Goal: Task Accomplishment & Management: Manage account settings

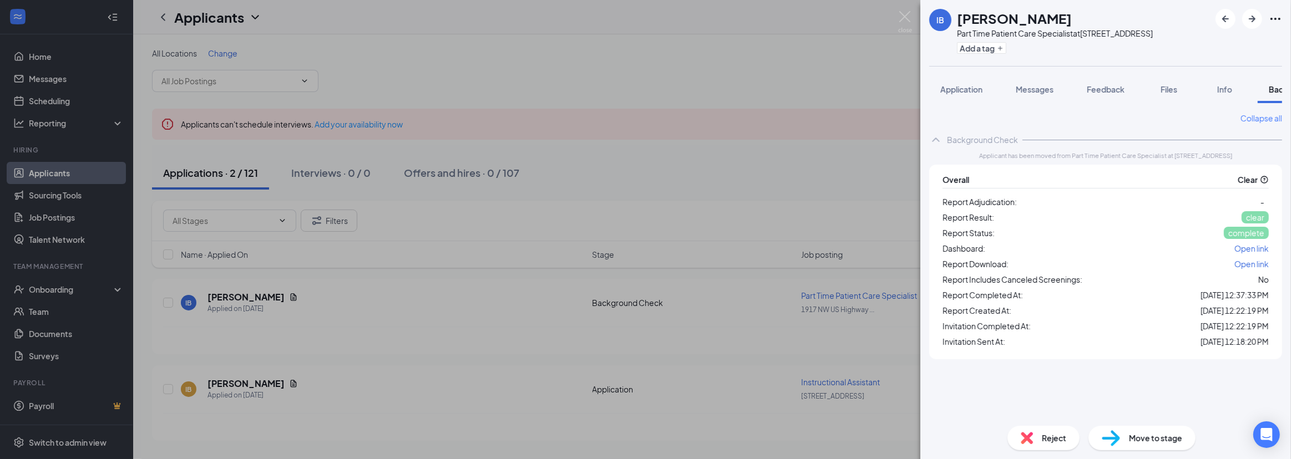
scroll to position [0, 45]
click at [1131, 430] on div "Move to stage" at bounding box center [1141, 438] width 107 height 24
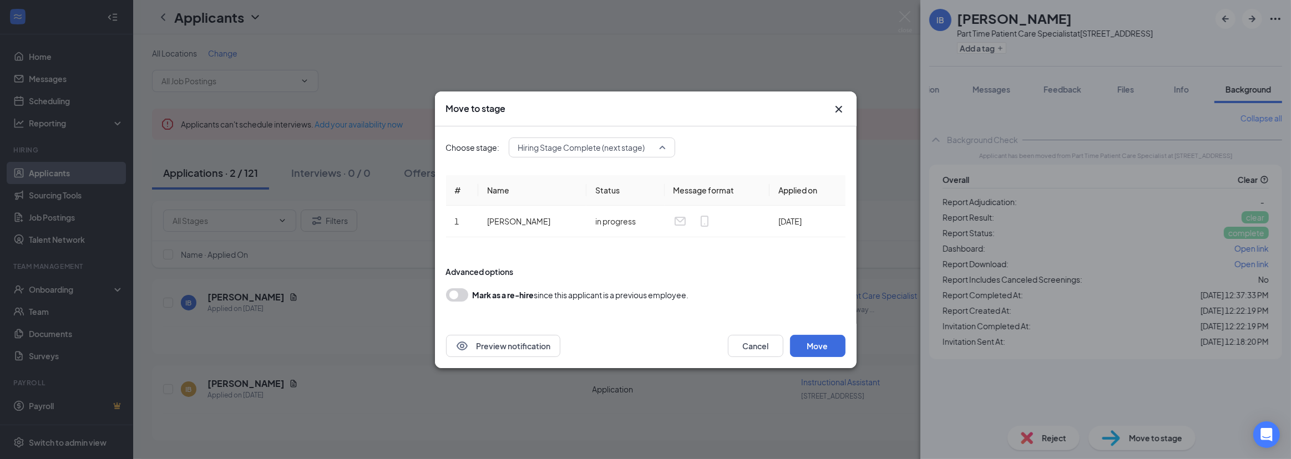
click at [564, 146] on span "Hiring Stage Complete (next stage)" at bounding box center [581, 147] width 127 height 17
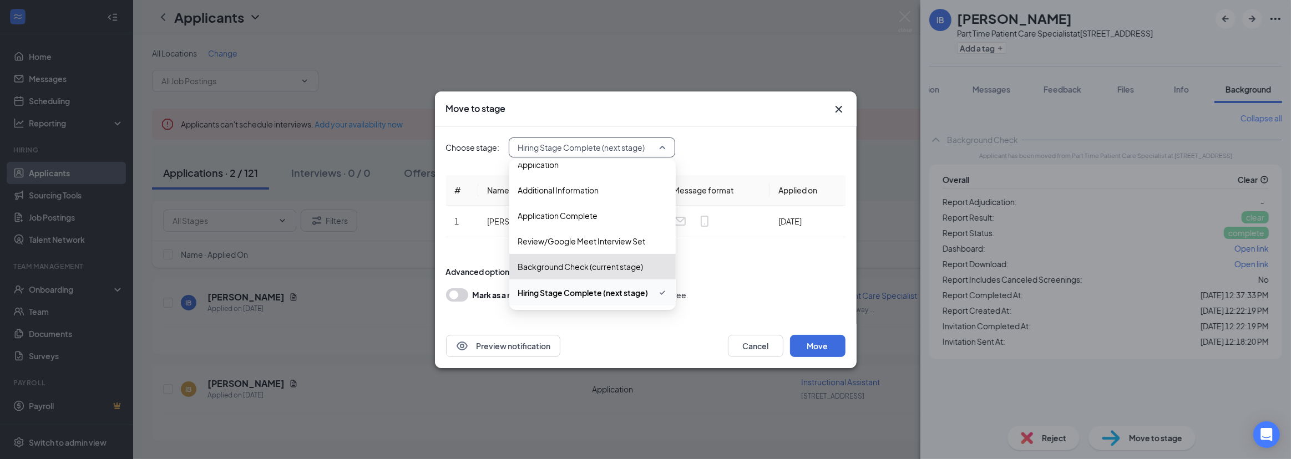
click at [544, 299] on div "Hiring Stage Complete (next stage)" at bounding box center [592, 293] width 166 height 27
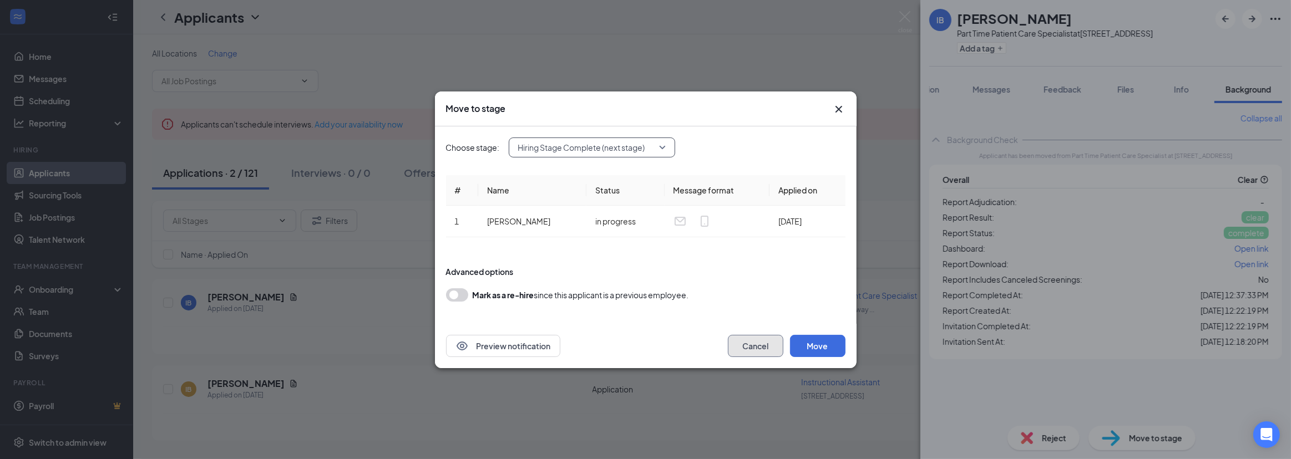
click at [763, 352] on button "Cancel" at bounding box center [755, 346] width 55 height 22
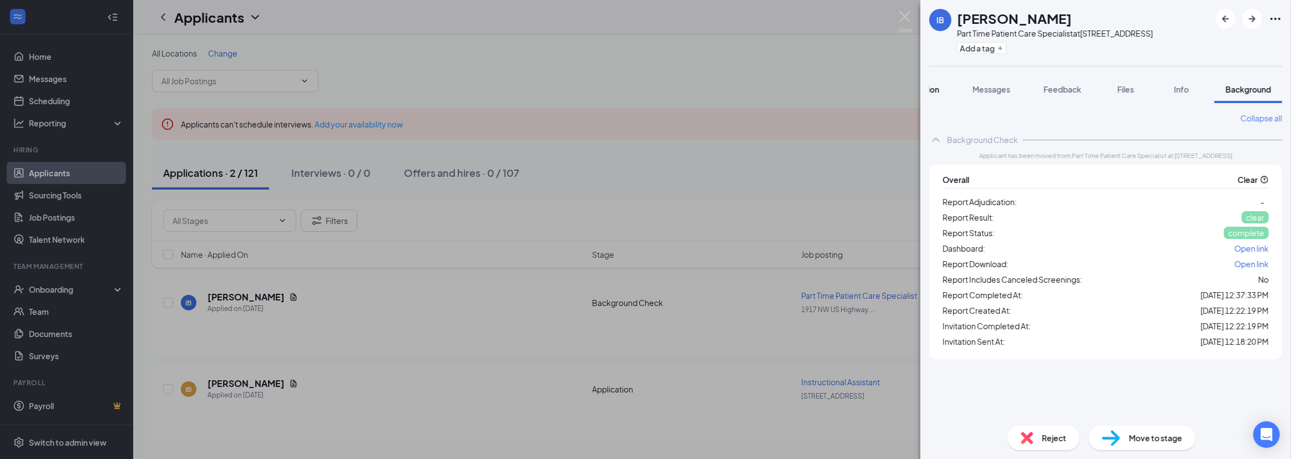
click at [935, 90] on span "Application" at bounding box center [918, 89] width 42 height 10
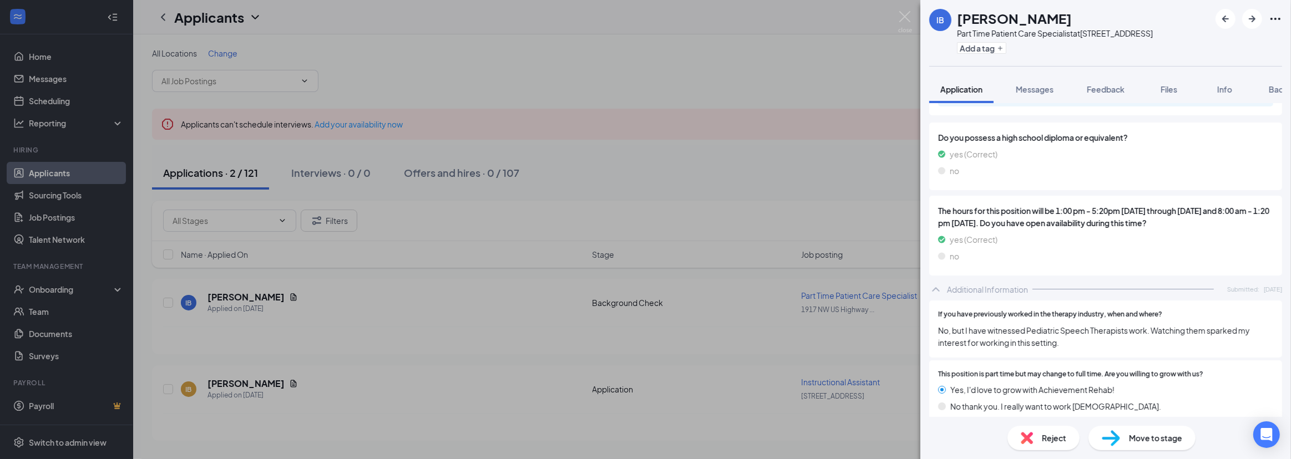
scroll to position [421, 0]
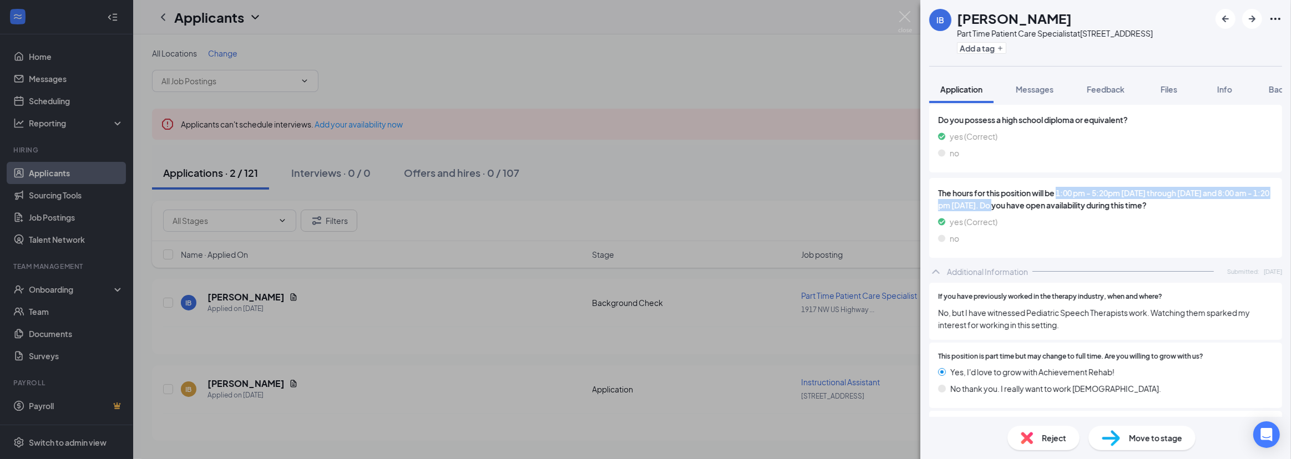
drag, startPoint x: 1059, startPoint y: 205, endPoint x: 1022, endPoint y: 215, distance: 38.6
click at [1022, 211] on span "The hours for this position will be 1:00 pm - 5:20pm [DATE] through [DATE] and …" at bounding box center [1105, 199] width 335 height 24
copy span "1:00 pm - 5:20pm [DATE] through [DATE] and 8:00 am - 1:20 pm [DATE]"
click at [1093, 243] on div "no" at bounding box center [1105, 238] width 335 height 12
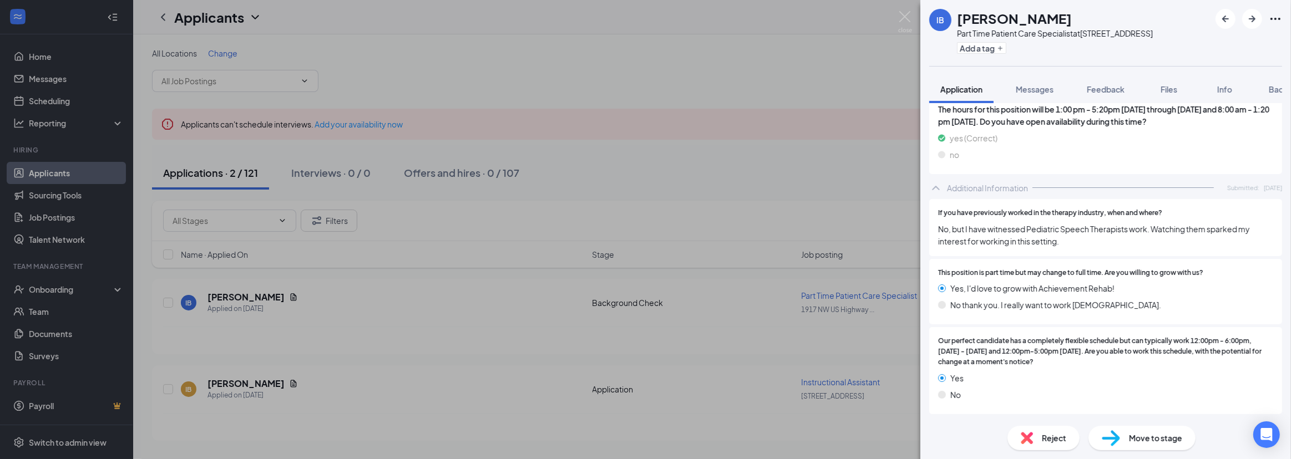
scroll to position [510, 0]
click at [1044, 90] on span "Messages" at bounding box center [1034, 89] width 38 height 10
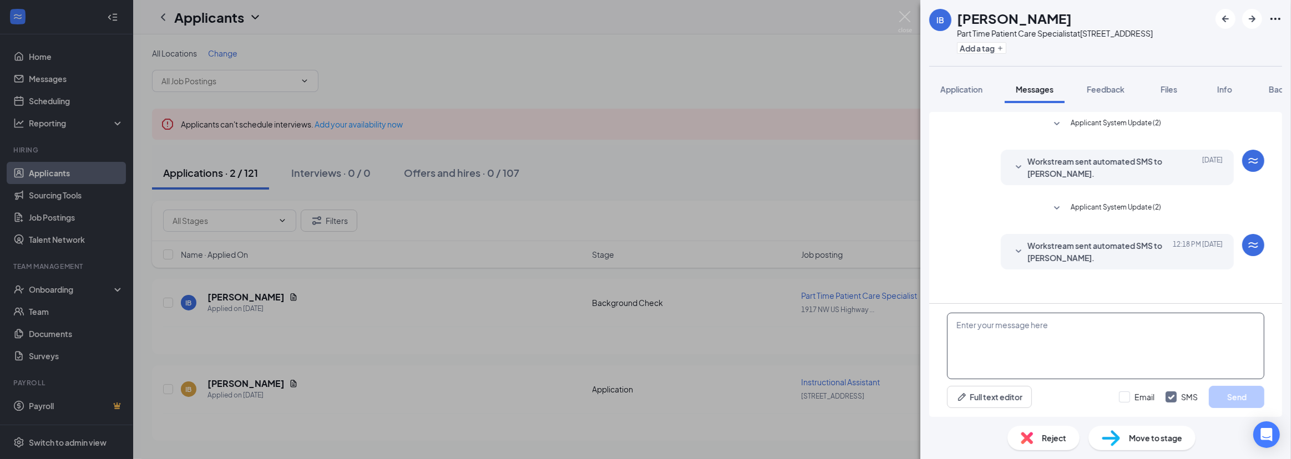
click at [971, 332] on textarea at bounding box center [1105, 346] width 317 height 67
type textarea "Your offer letter has been sent! As soon as I receive that, I can send your onb…"
click at [1226, 399] on button "Send" at bounding box center [1235, 397] width 55 height 22
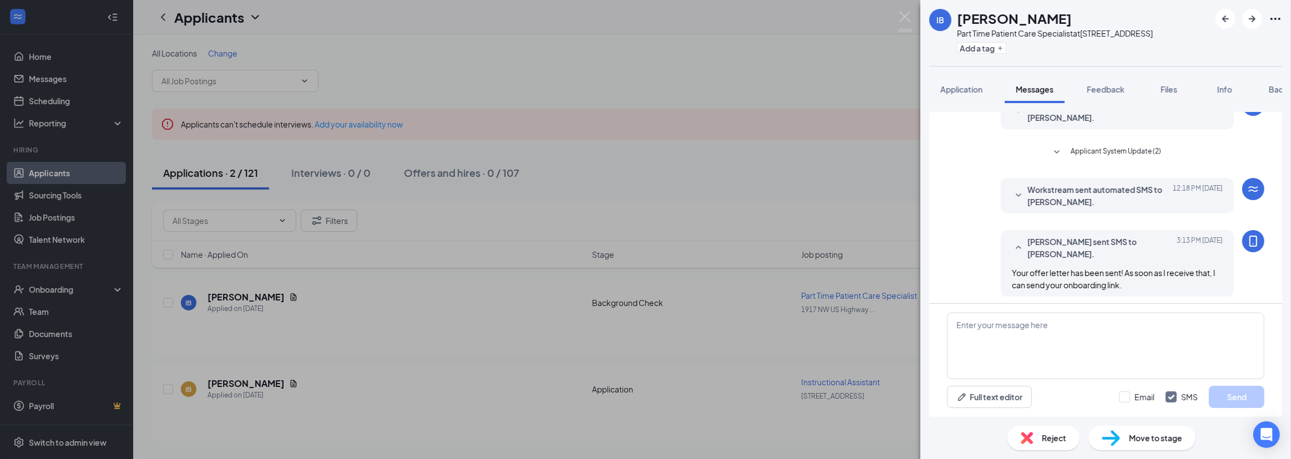
scroll to position [60, 0]
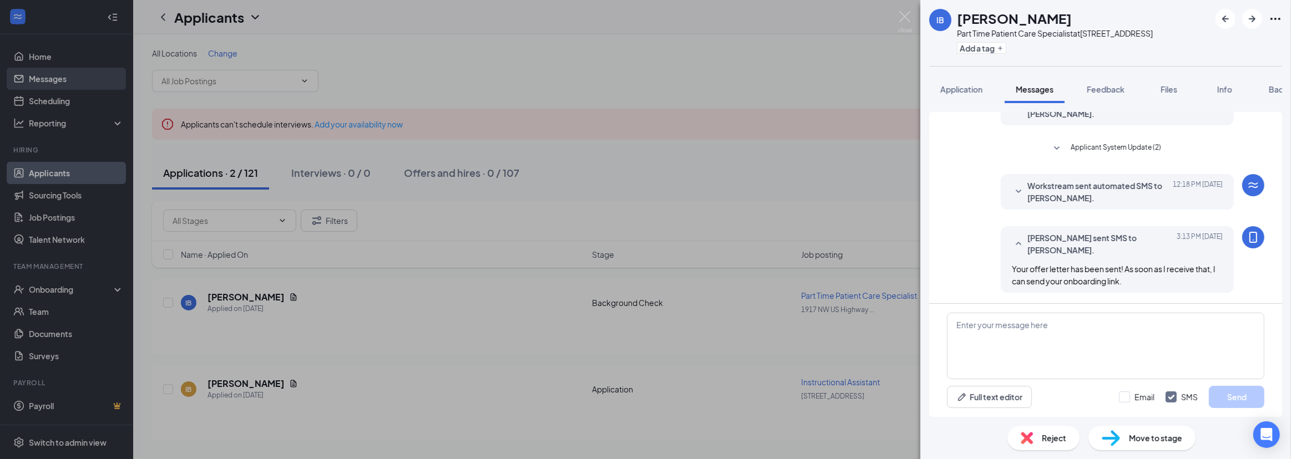
drag, startPoint x: 64, startPoint y: 78, endPoint x: 55, endPoint y: 79, distance: 8.4
click at [63, 79] on div "IB [PERSON_NAME] Part Time Patient Care Specialist at [STREET_ADDRESS] Add a ta…" at bounding box center [645, 229] width 1291 height 459
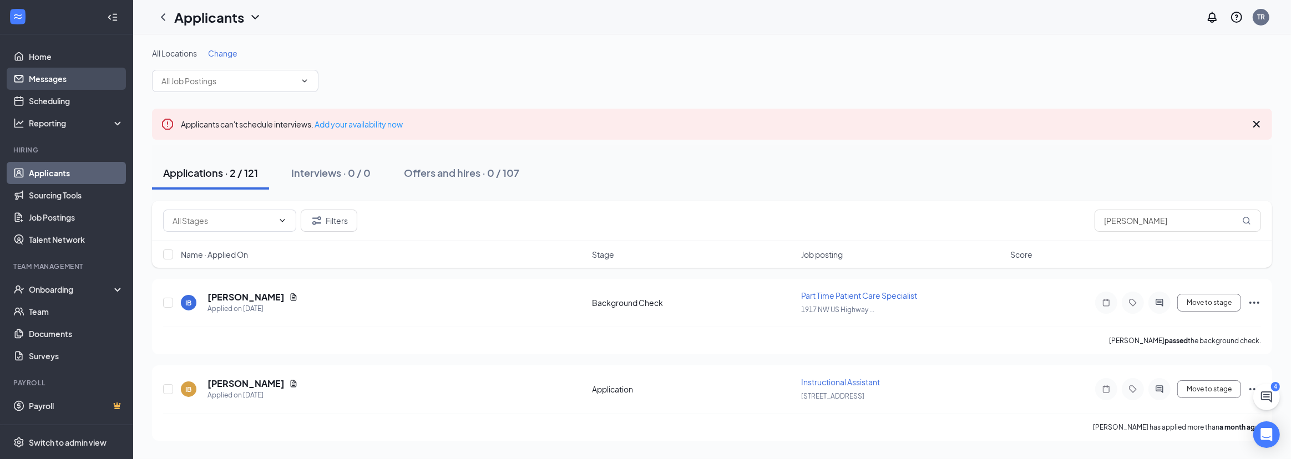
click at [52, 81] on link "Messages" at bounding box center [76, 79] width 95 height 22
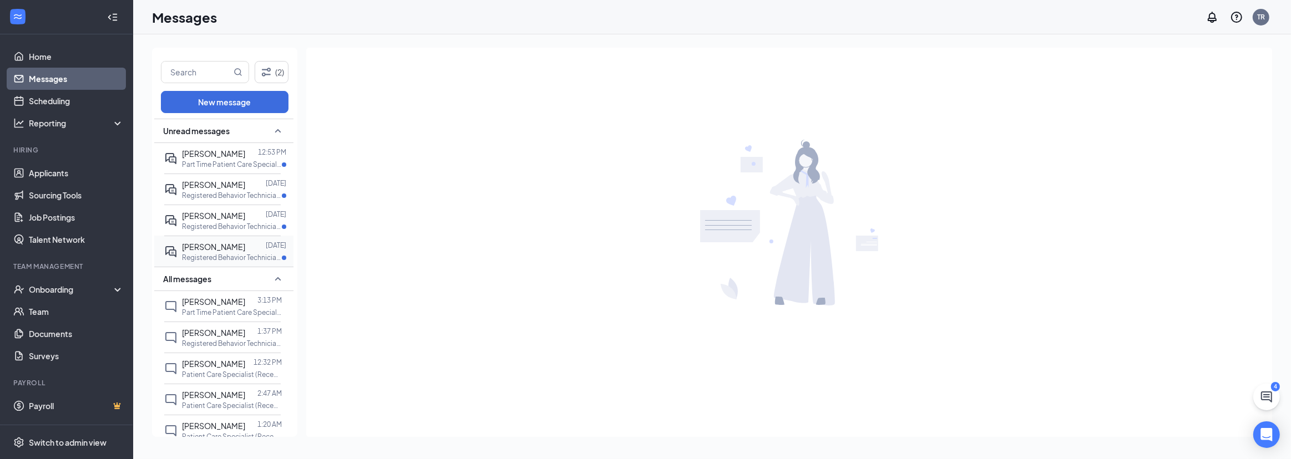
click at [222, 249] on span "[PERSON_NAME]" at bounding box center [213, 247] width 63 height 10
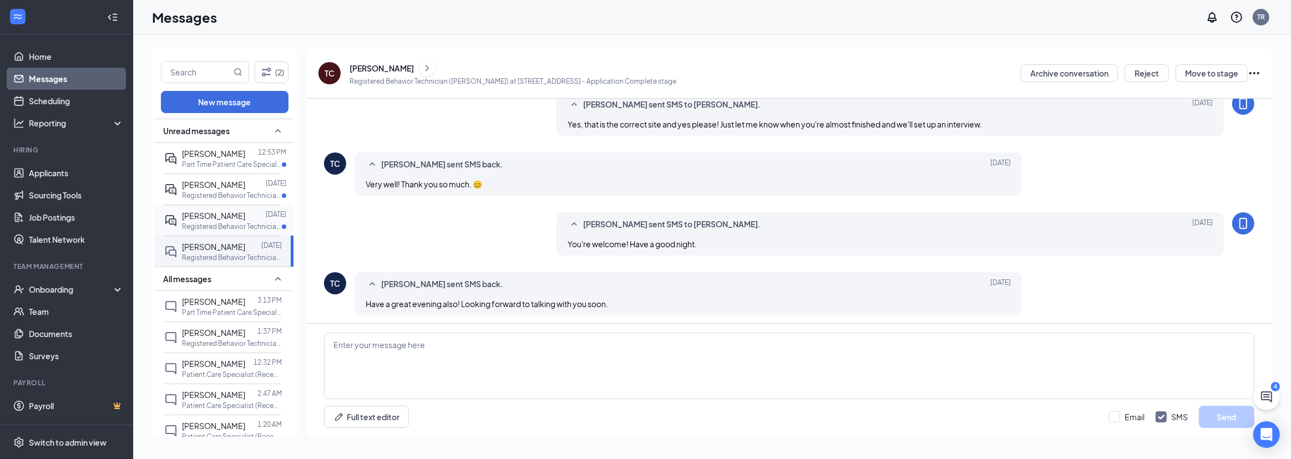
scroll to position [889, 0]
click at [214, 215] on span "[PERSON_NAME]" at bounding box center [213, 216] width 63 height 10
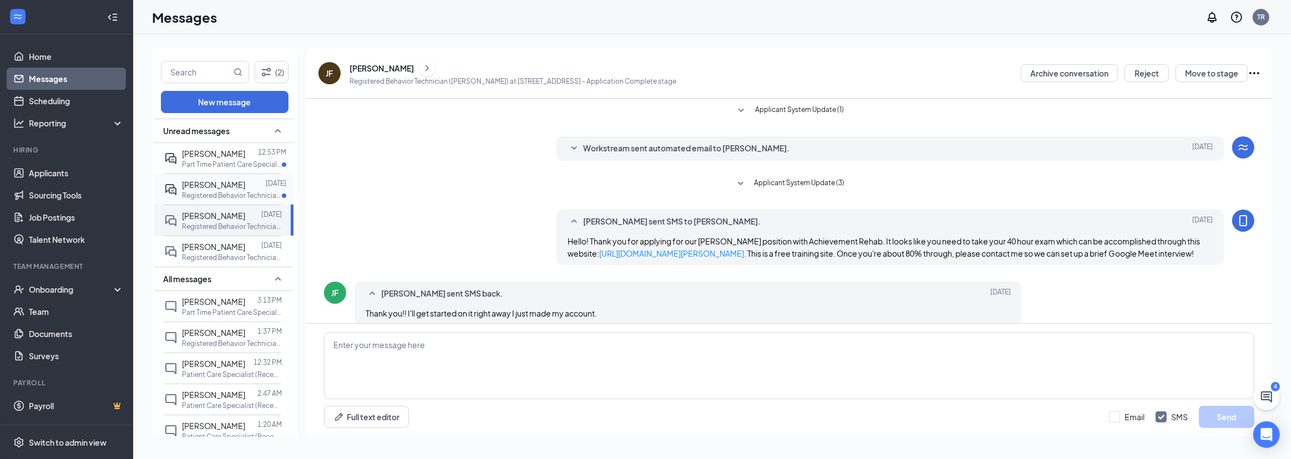
scroll to position [24, 0]
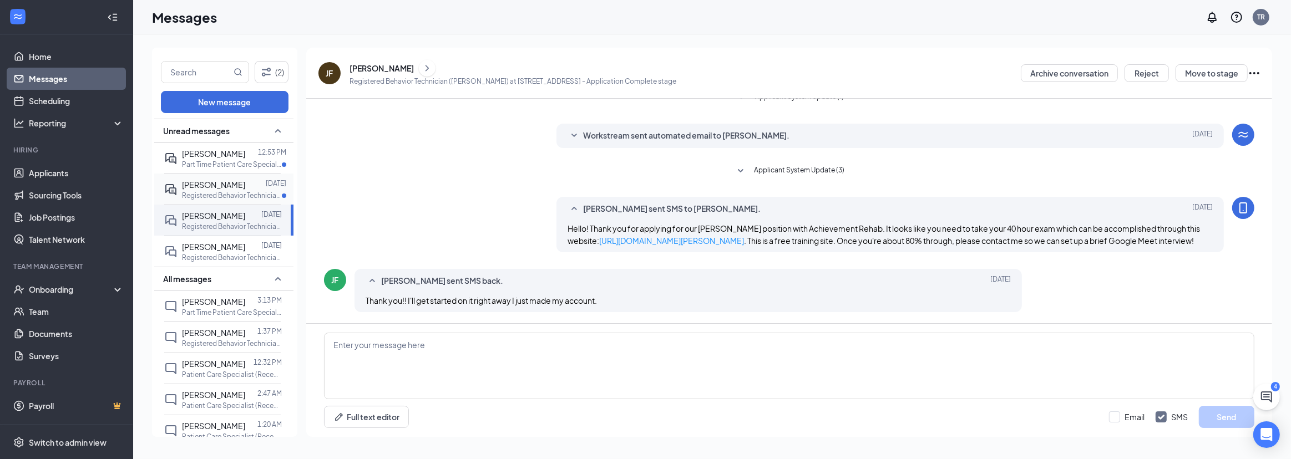
click at [204, 184] on span "[PERSON_NAME]" at bounding box center [213, 185] width 63 height 10
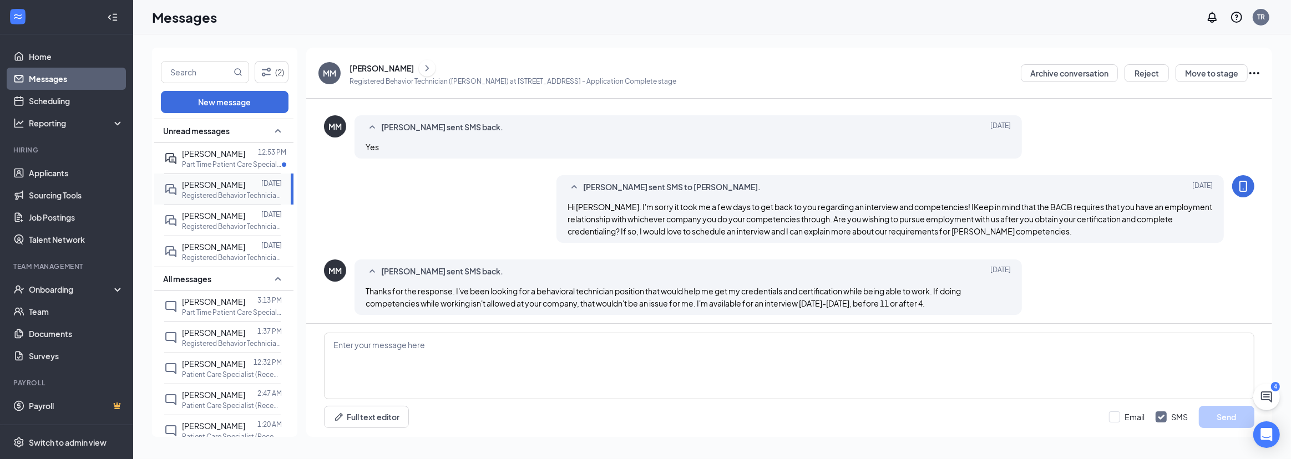
scroll to position [156, 0]
click at [427, 351] on textarea at bounding box center [789, 366] width 930 height 67
click at [212, 165] on p "Part Time Patient Care Specialist at [STREET_ADDRESS]" at bounding box center [232, 164] width 100 height 9
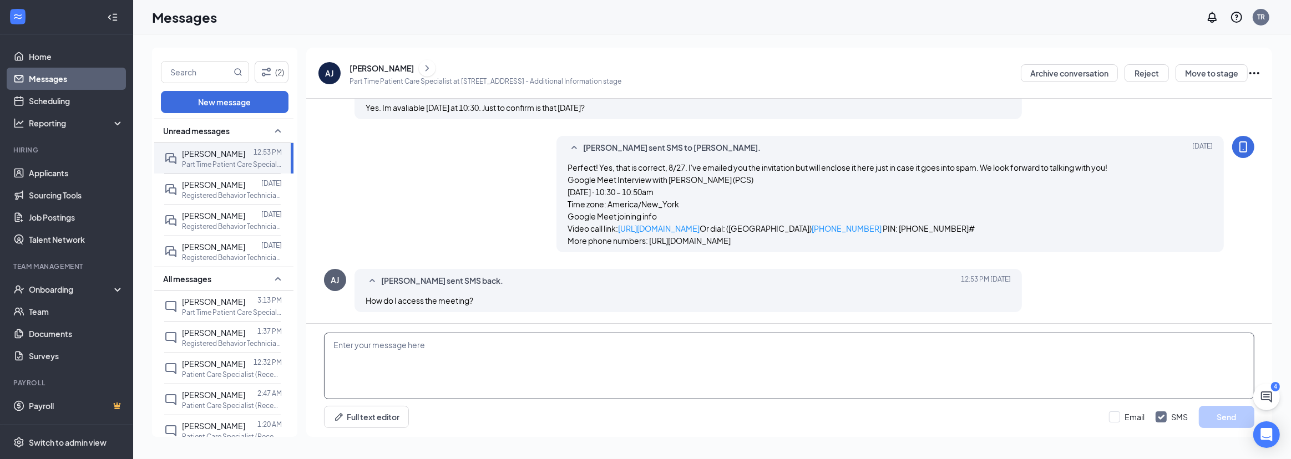
scroll to position [258, 0]
click at [451, 355] on textarea at bounding box center [789, 366] width 930 height 67
type textarea "t"
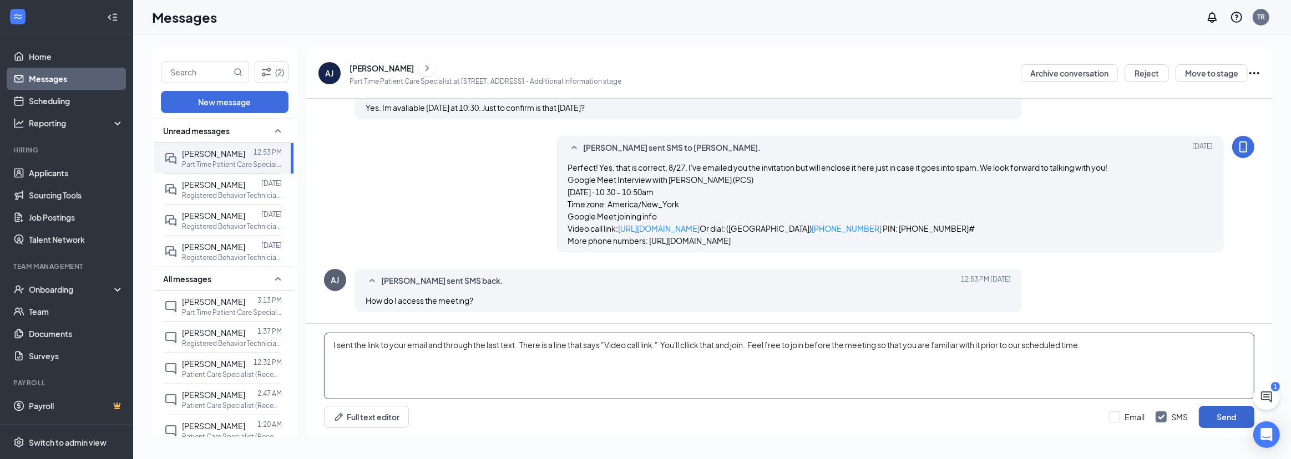
type textarea "I sent the link to your email and through the last text. There is a line that s…"
click at [1224, 416] on button "Send" at bounding box center [1226, 417] width 55 height 22
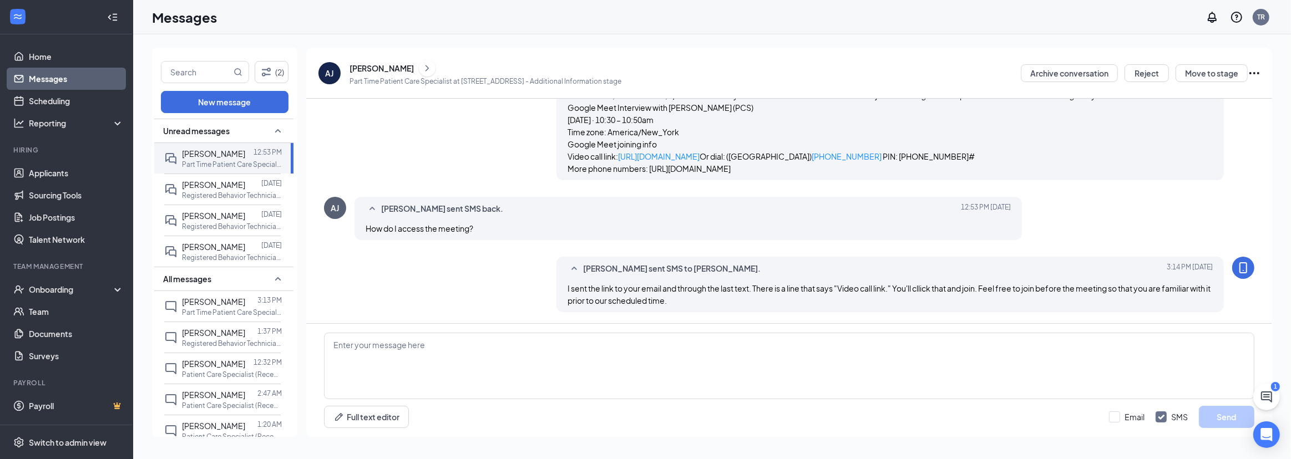
scroll to position [331, 0]
click at [59, 72] on link "Messages" at bounding box center [76, 79] width 95 height 22
click at [82, 438] on div "Switch to admin view" at bounding box center [68, 442] width 78 height 11
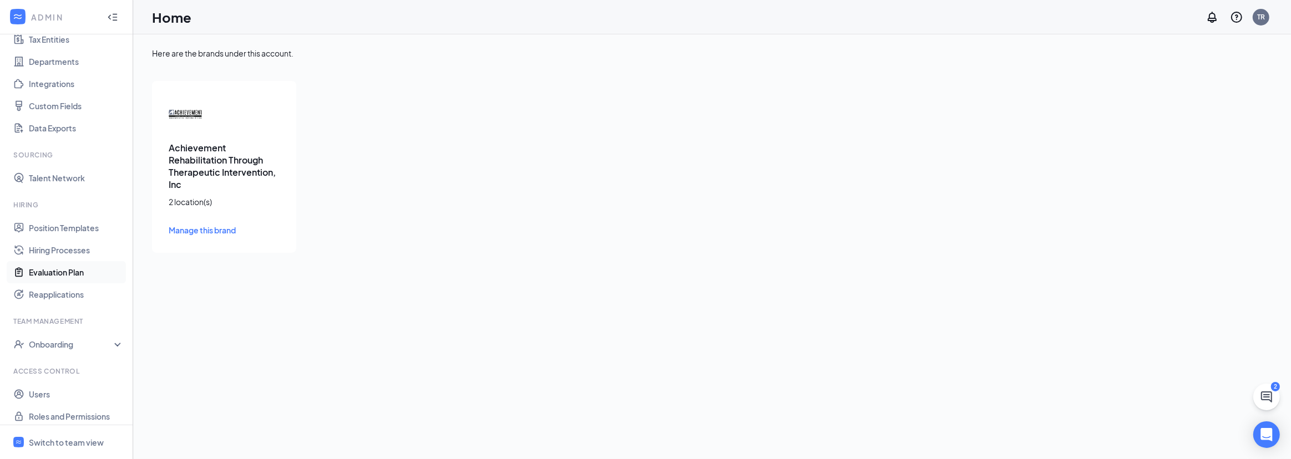
scroll to position [96, 0]
click at [44, 389] on link "Users" at bounding box center [76, 388] width 95 height 22
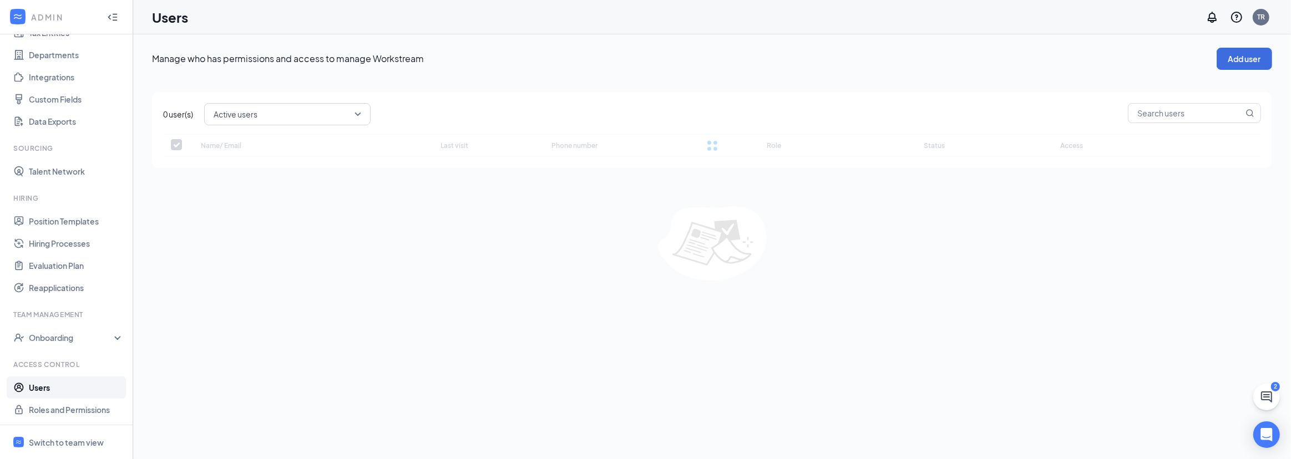
checkbox input "false"
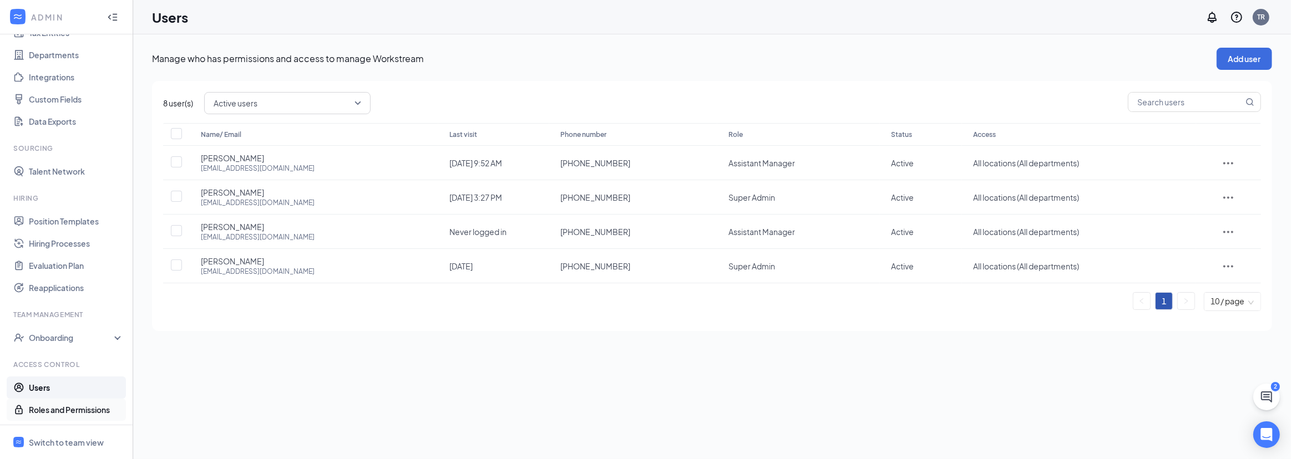
click at [69, 405] on link "Roles and Permissions" at bounding box center [76, 410] width 95 height 22
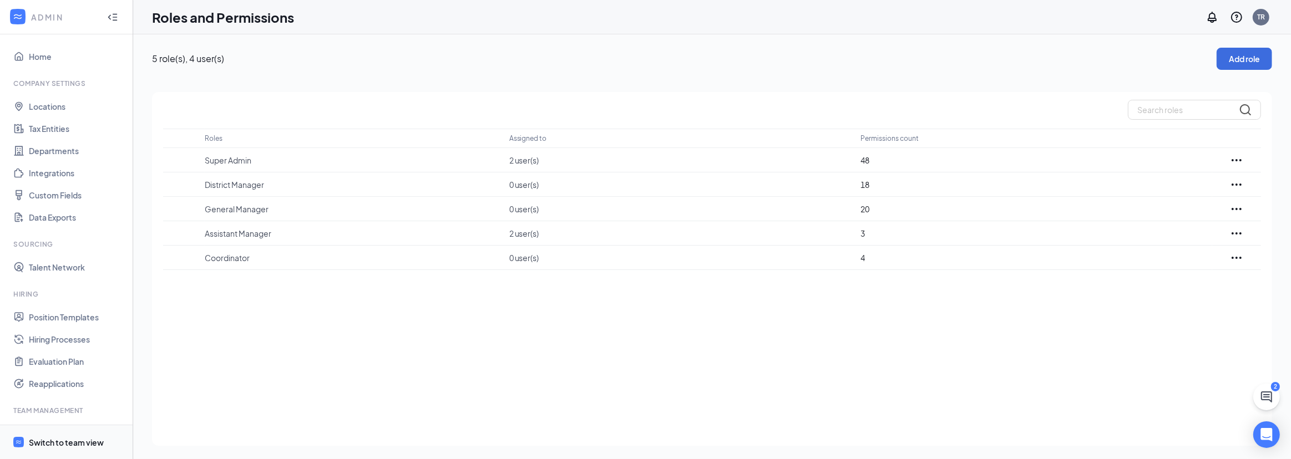
click at [45, 449] on span "Switch to team view" at bounding box center [76, 442] width 95 height 34
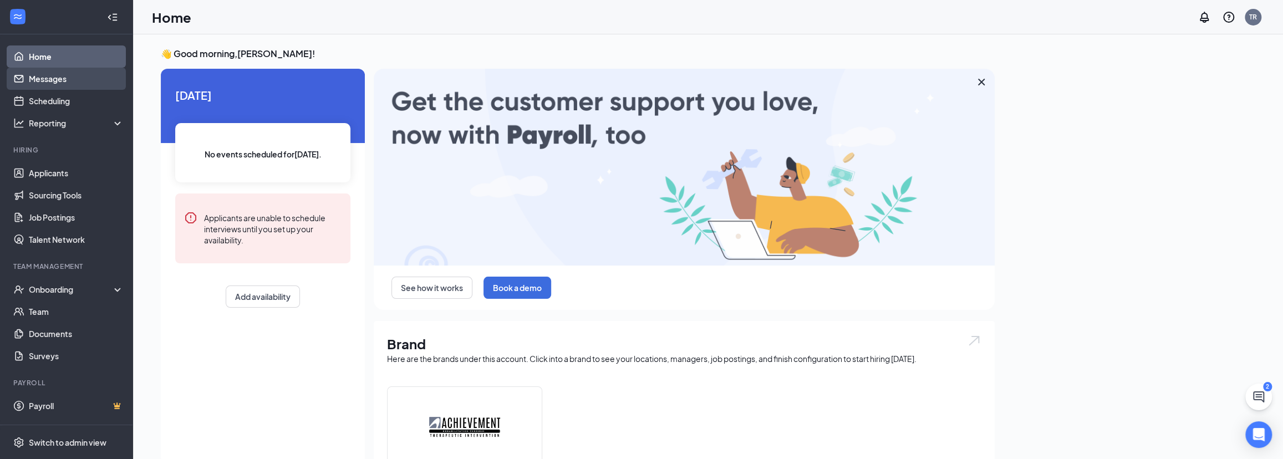
click at [38, 81] on link "Messages" at bounding box center [76, 79] width 95 height 22
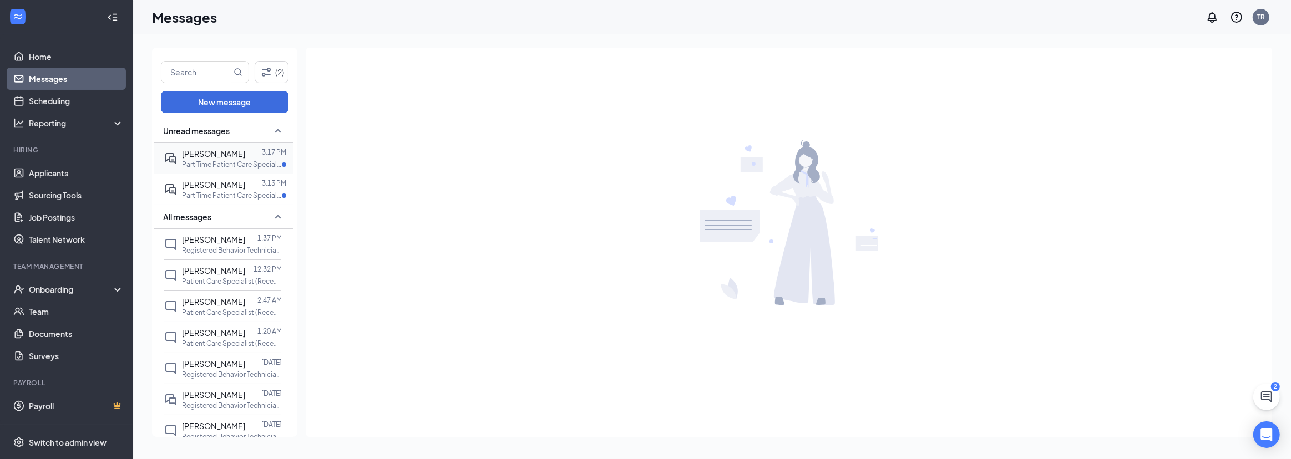
click at [219, 156] on span "[PERSON_NAME]" at bounding box center [213, 154] width 63 height 10
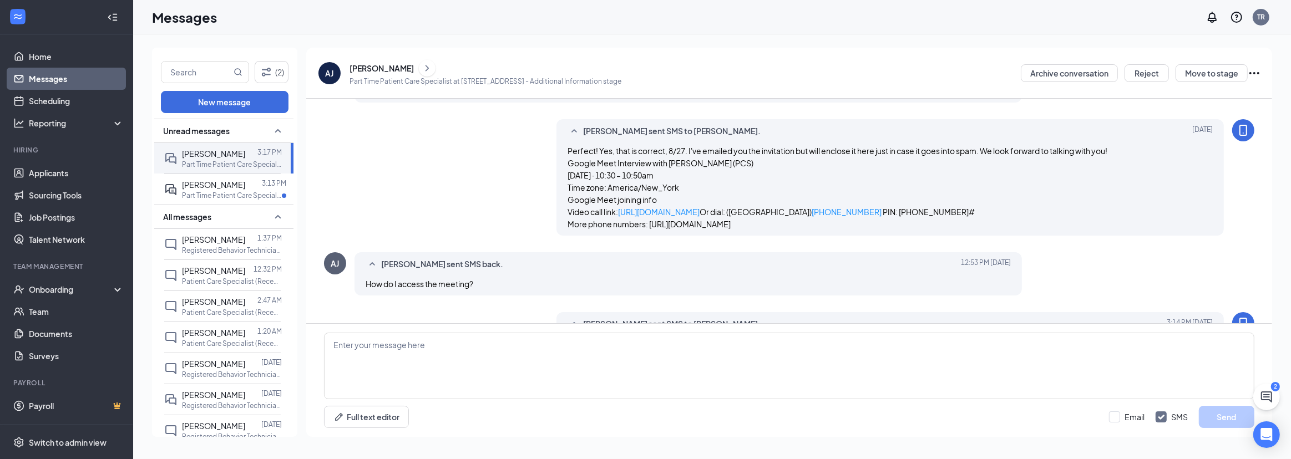
scroll to position [275, 0]
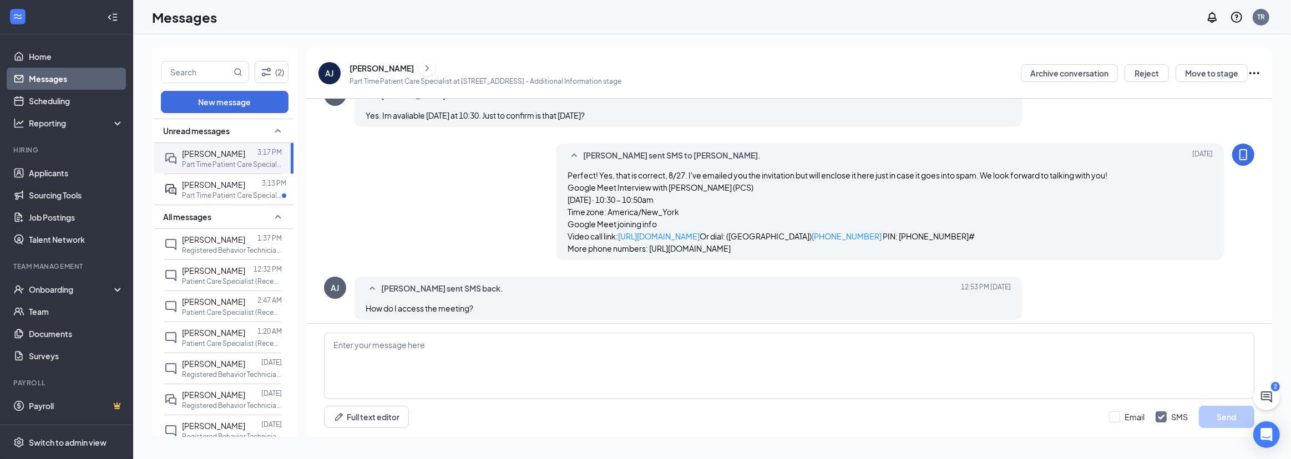
drag, startPoint x: 851, startPoint y: 261, endPoint x: 547, endPoint y: 184, distance: 313.5
click at [547, 184] on div "[PERSON_NAME] sent SMS to [PERSON_NAME]. [DATE] Perfect! Yes, that is correct, …" at bounding box center [789, 205] width 930 height 122
drag, startPoint x: 586, startPoint y: 188, endPoint x: 475, endPoint y: 189, distance: 110.9
click at [475, 189] on div "[PERSON_NAME] sent SMS to [PERSON_NAME]. [DATE] Perfect! Yes, that is correct, …" at bounding box center [789, 205] width 930 height 122
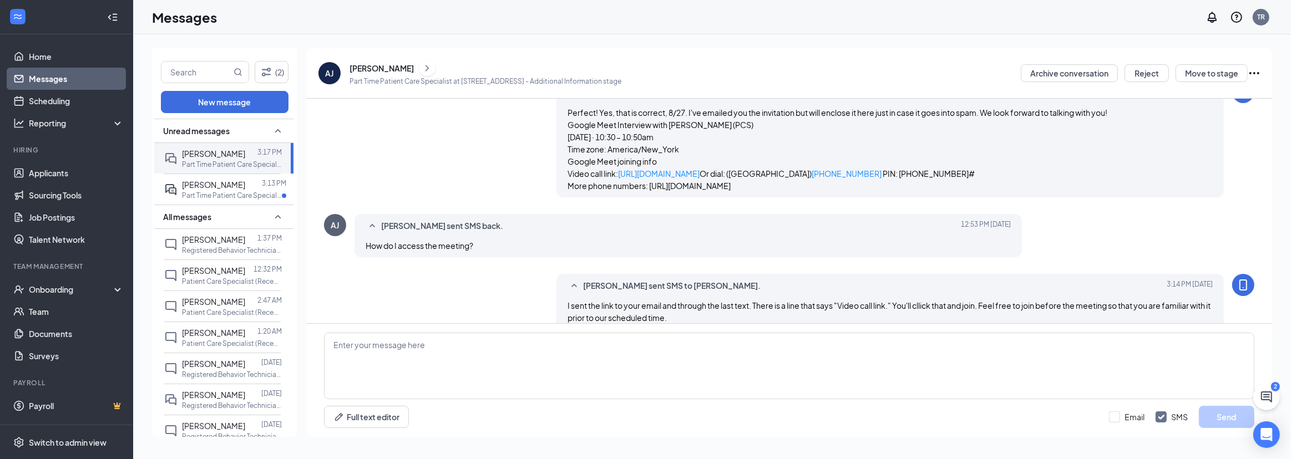
scroll to position [426, 0]
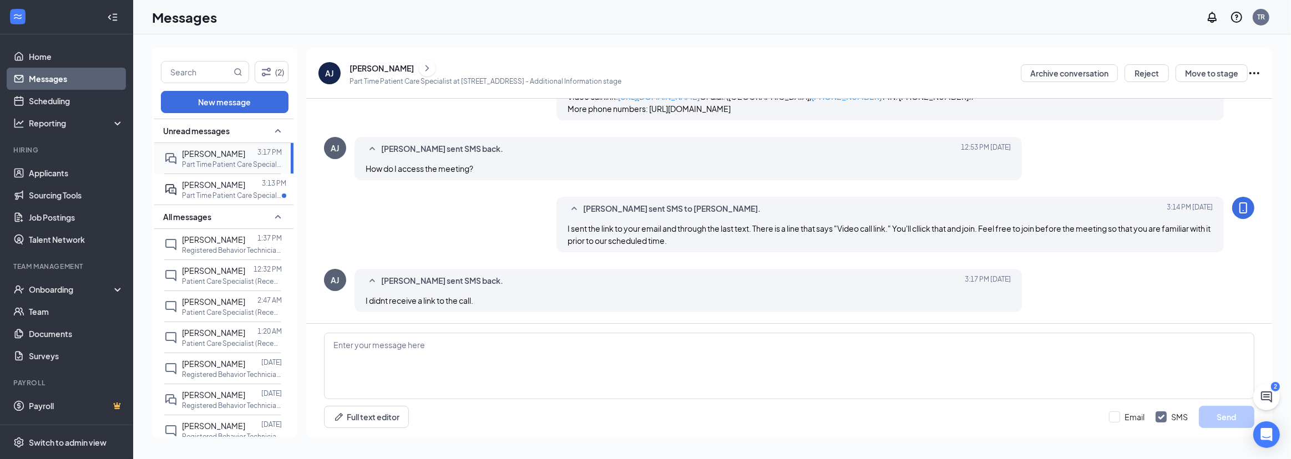
click at [194, 154] on span "[PERSON_NAME]" at bounding box center [213, 154] width 63 height 10
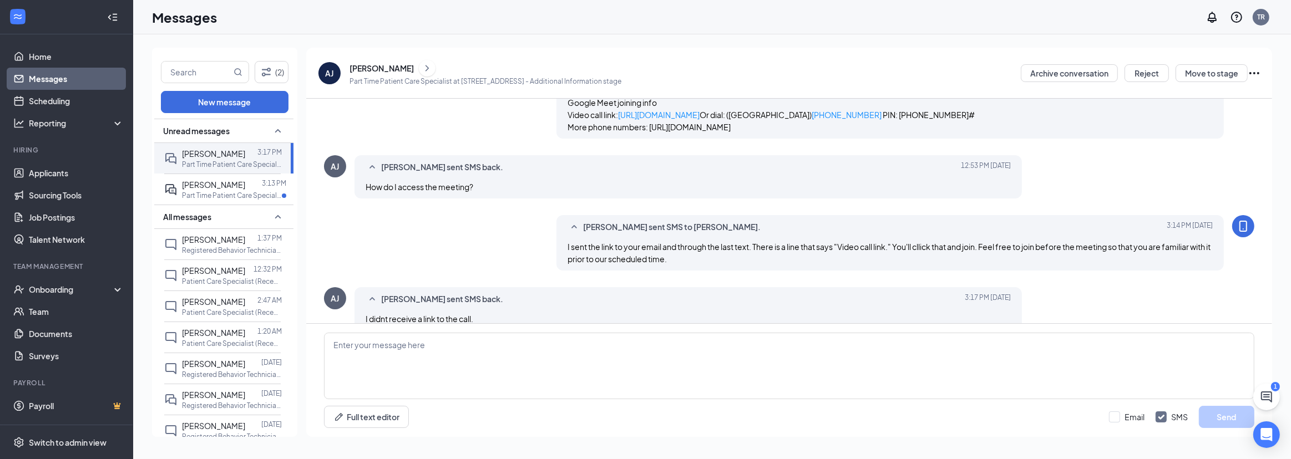
scroll to position [325, 0]
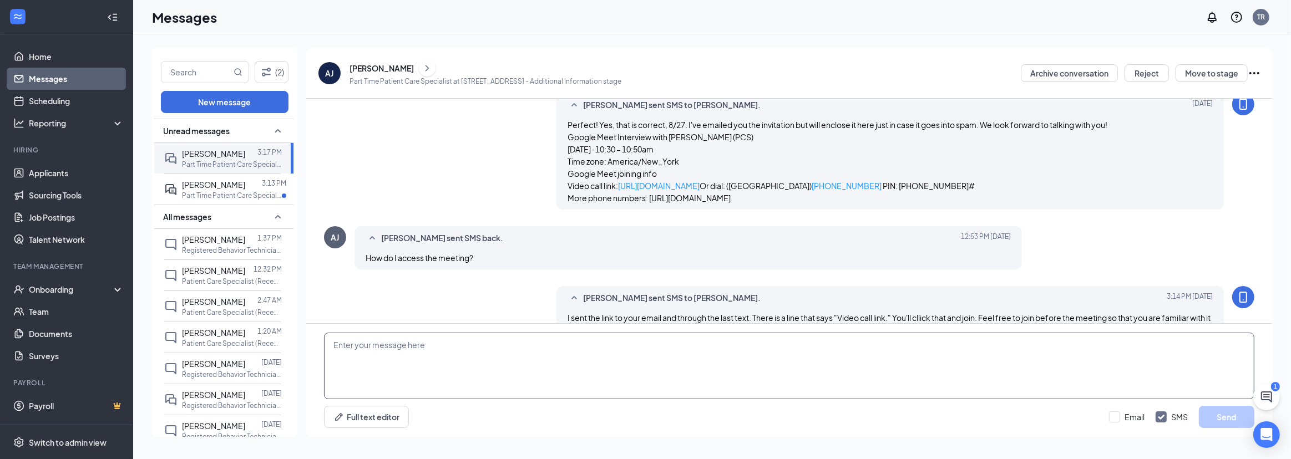
click at [483, 360] on textarea at bounding box center [789, 366] width 930 height 67
paste textarea "[EMAIL_ADDRESS][DOMAIN_NAME]"
type textarea "I just sent it again to [EMAIL_ADDRESS][DOMAIN_NAME]."
click at [1209, 417] on button "Send" at bounding box center [1226, 417] width 55 height 22
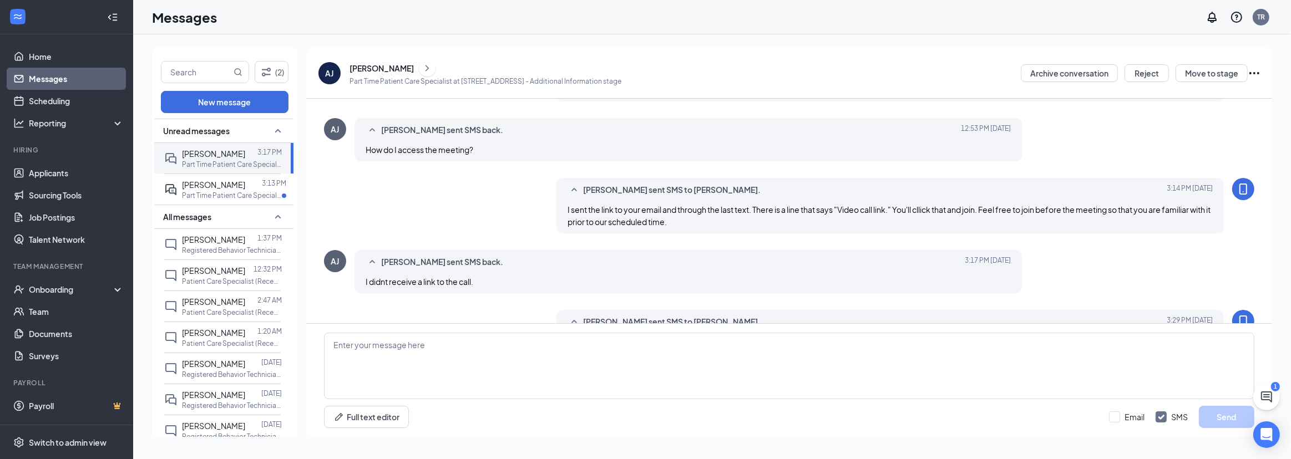
scroll to position [385, 0]
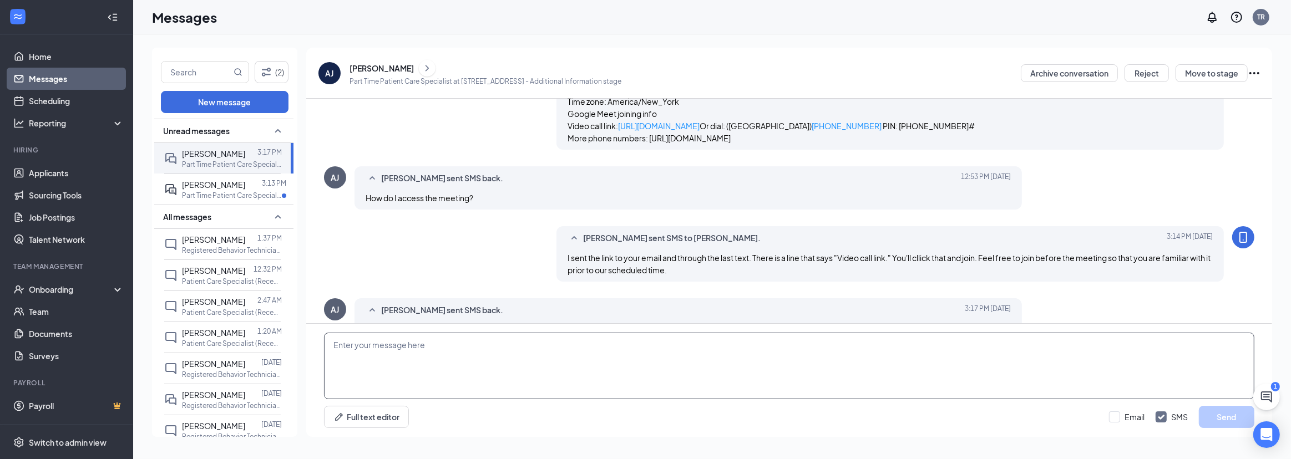
paste textarea "Google Meet Interview with [PERSON_NAME] (PCS) [DATE] · 10:30 – 10:50am Time zo…"
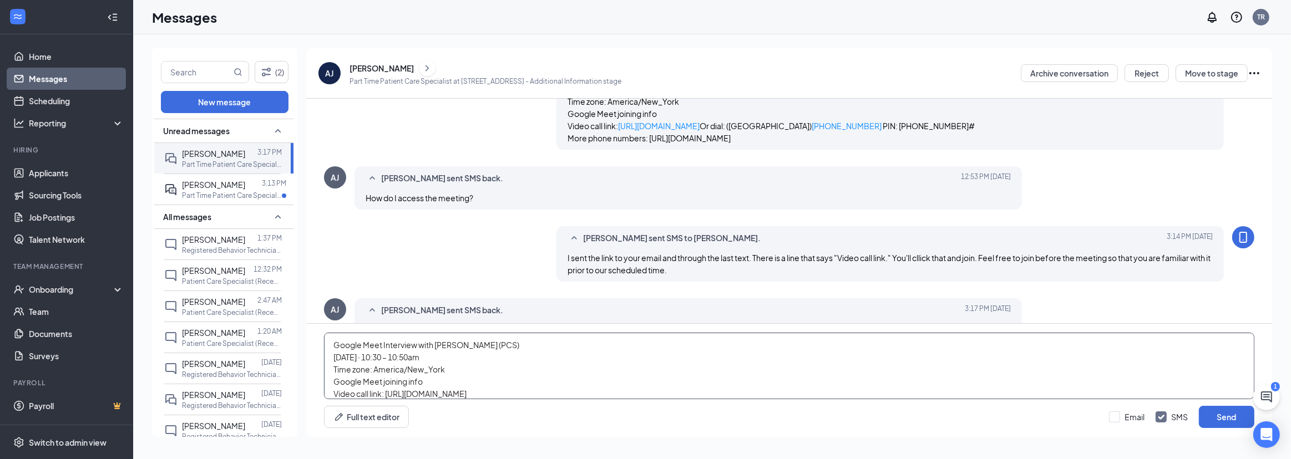
scroll to position [24, 0]
type textarea "Google Meet Interview with [PERSON_NAME] (PCS) [DATE] · 10:30 – 10:50am Time zo…"
click at [1218, 416] on button "Send" at bounding box center [1226, 417] width 55 height 22
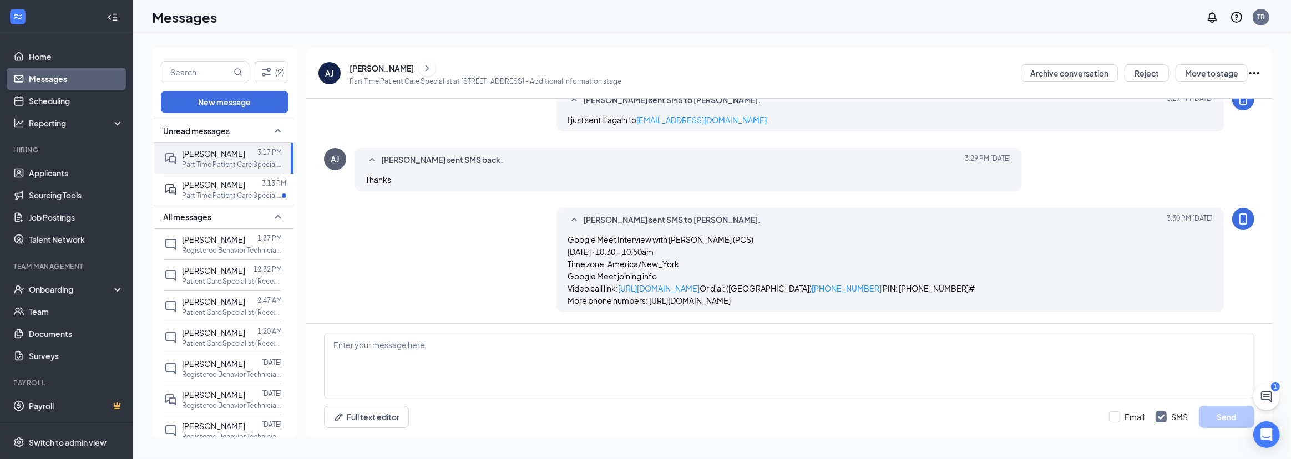
scroll to position [678, 0]
click at [223, 188] on span "[PERSON_NAME]" at bounding box center [213, 185] width 63 height 10
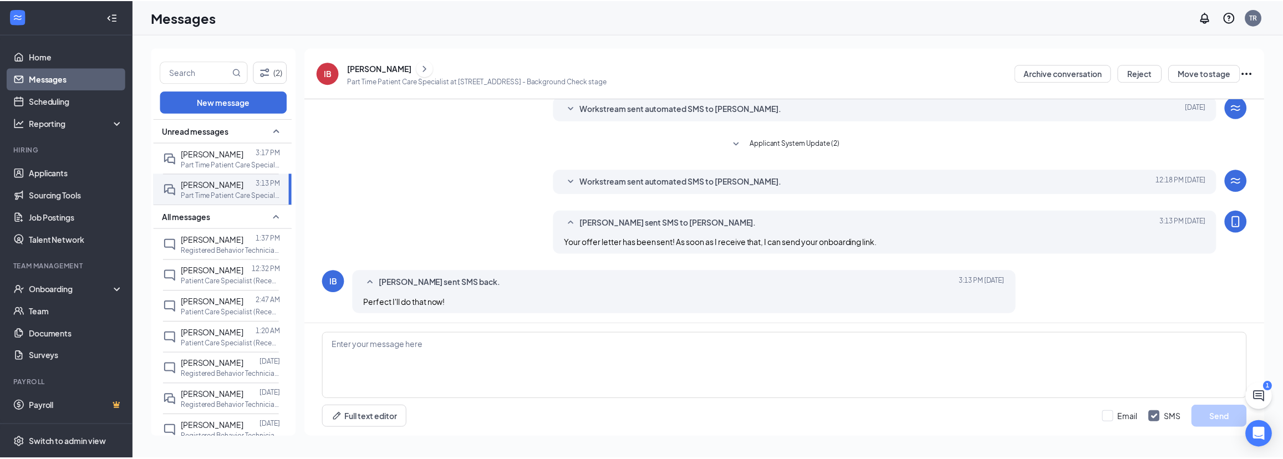
scroll to position [41, 0]
drag, startPoint x: 62, startPoint y: 169, endPoint x: 339, endPoint y: 205, distance: 279.6
click at [62, 169] on link "Applicants" at bounding box center [76, 173] width 95 height 22
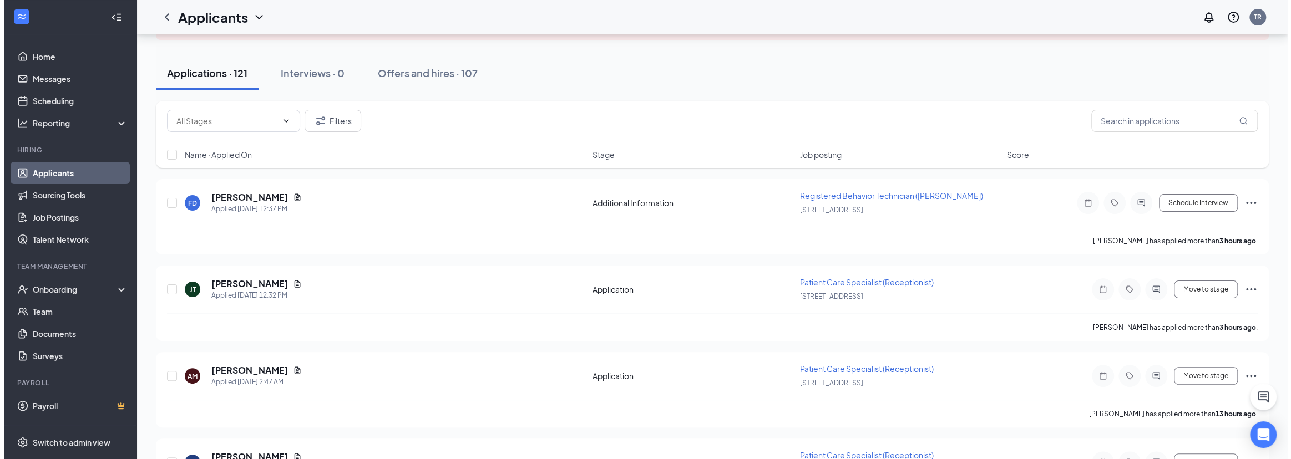
scroll to position [100, 0]
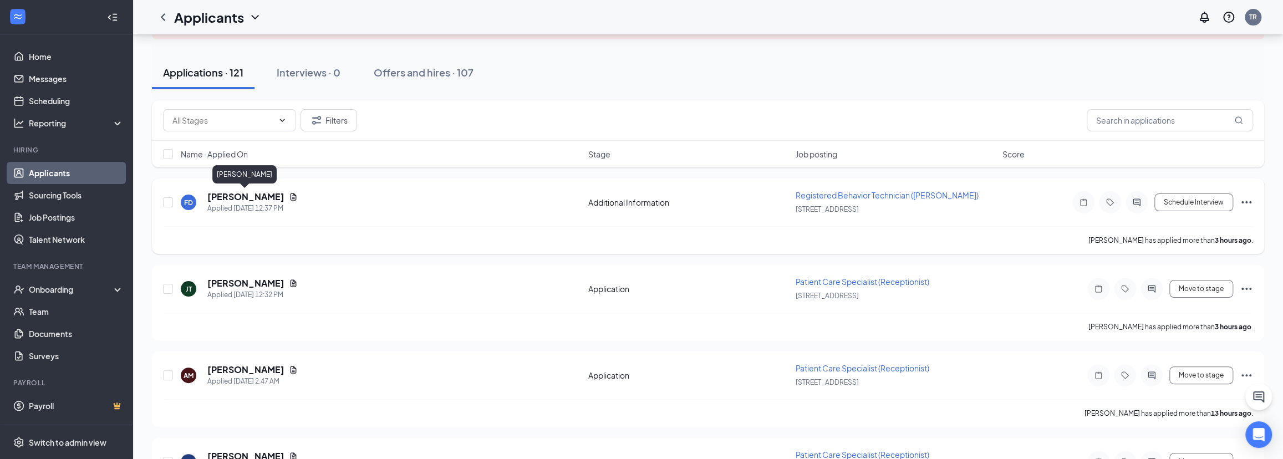
click at [251, 196] on h5 "[PERSON_NAME]" at bounding box center [245, 197] width 77 height 12
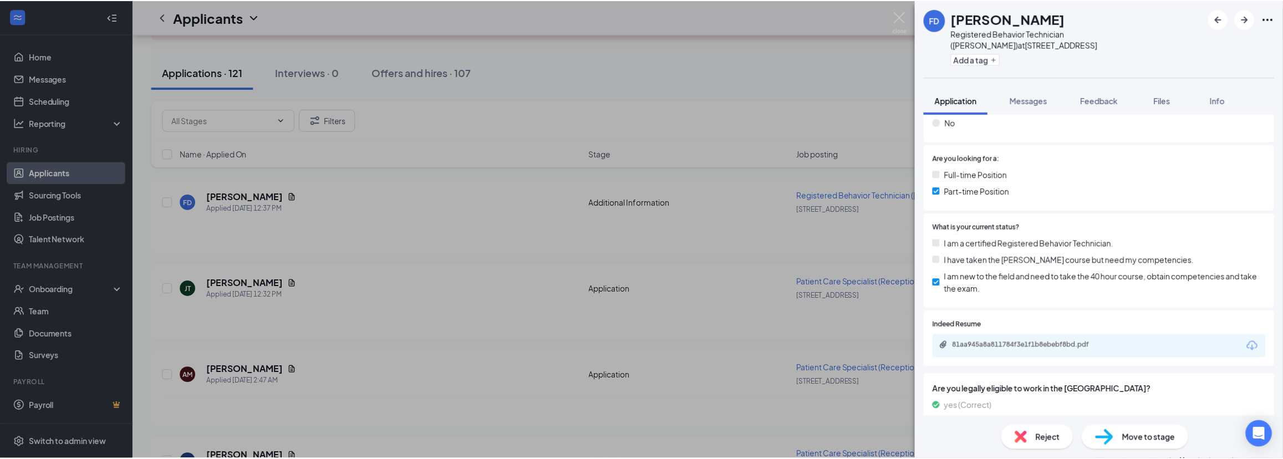
scroll to position [239, 0]
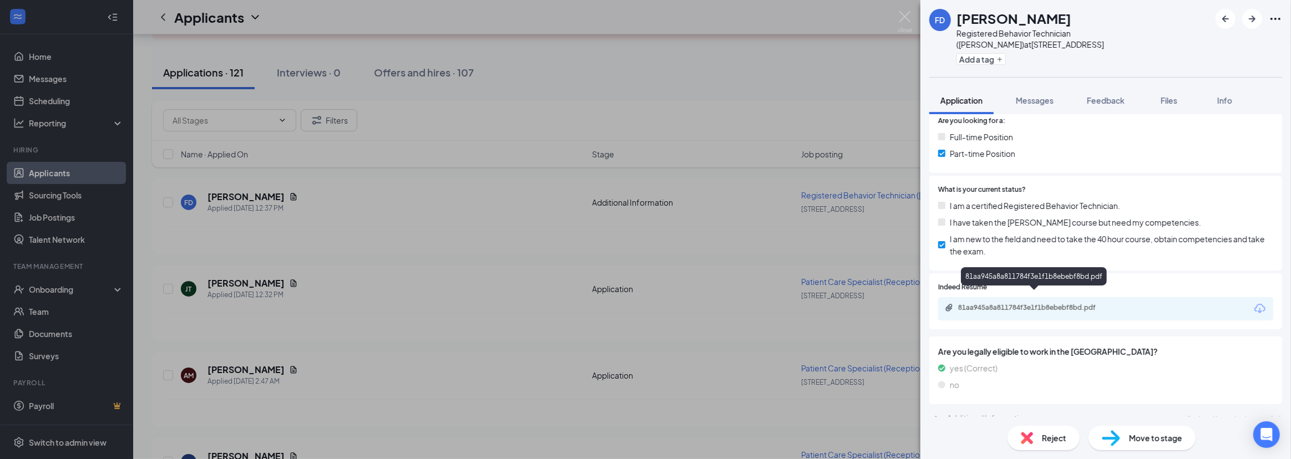
click at [1059, 303] on div "81aa945a8a811784f3e1f1b8ebebf8bd.pdf" at bounding box center [1035, 307] width 155 height 9
click at [59, 77] on div "FD [PERSON_NAME] Registered Behavior Technician ([PERSON_NAME]) at [STREET_ADDR…" at bounding box center [645, 229] width 1291 height 459
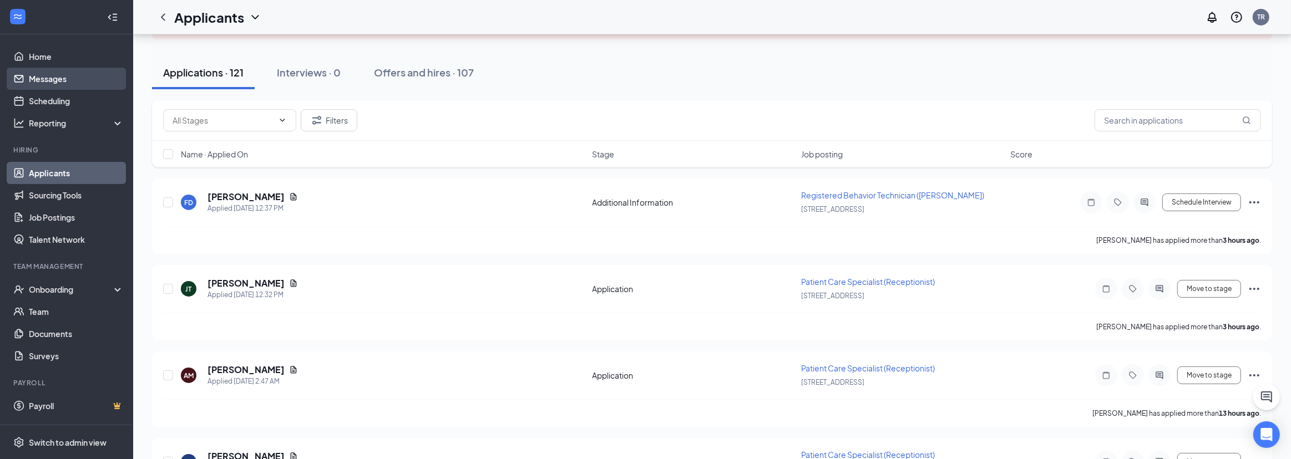
click at [55, 82] on link "Messages" at bounding box center [76, 79] width 95 height 22
click at [59, 78] on link "Messages" at bounding box center [76, 79] width 95 height 22
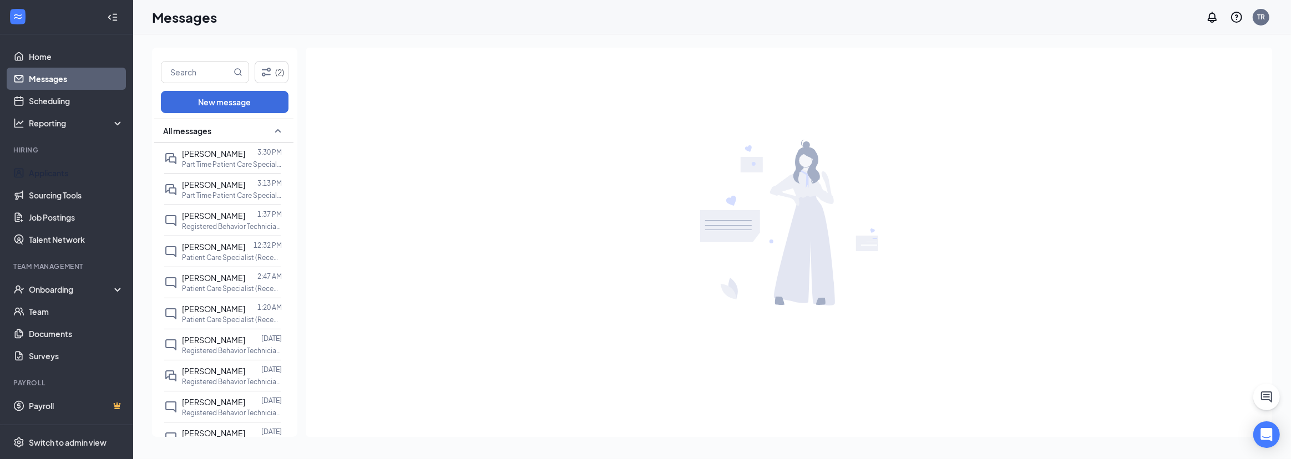
drag, startPoint x: 65, startPoint y: 177, endPoint x: 345, endPoint y: 212, distance: 282.2
click at [65, 177] on link "Applicants" at bounding box center [76, 173] width 95 height 22
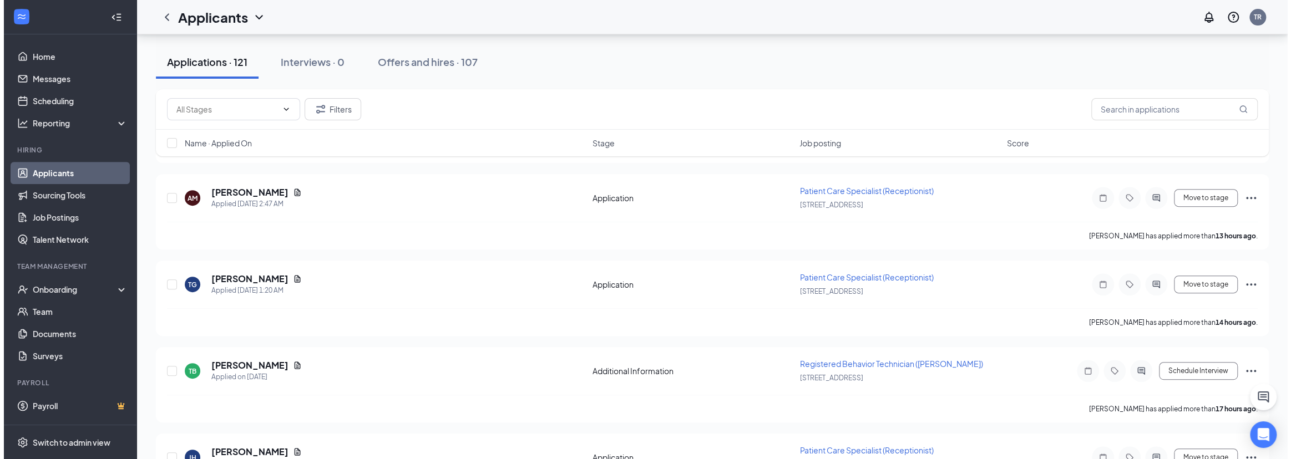
scroll to position [302, 0]
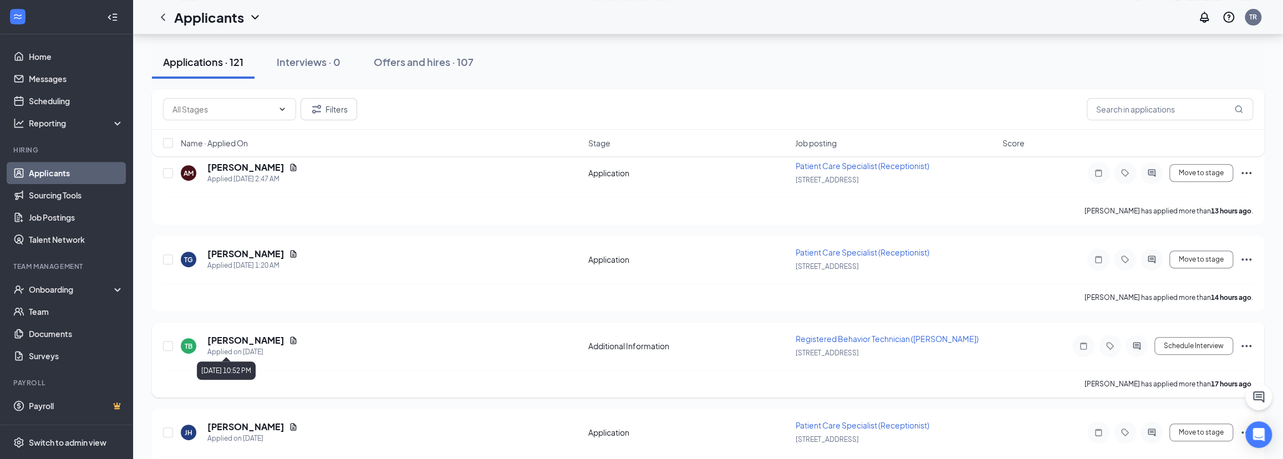
click at [247, 347] on div "Applied on [DATE]" at bounding box center [252, 352] width 90 height 11
click at [249, 337] on h5 "[PERSON_NAME]" at bounding box center [245, 340] width 77 height 12
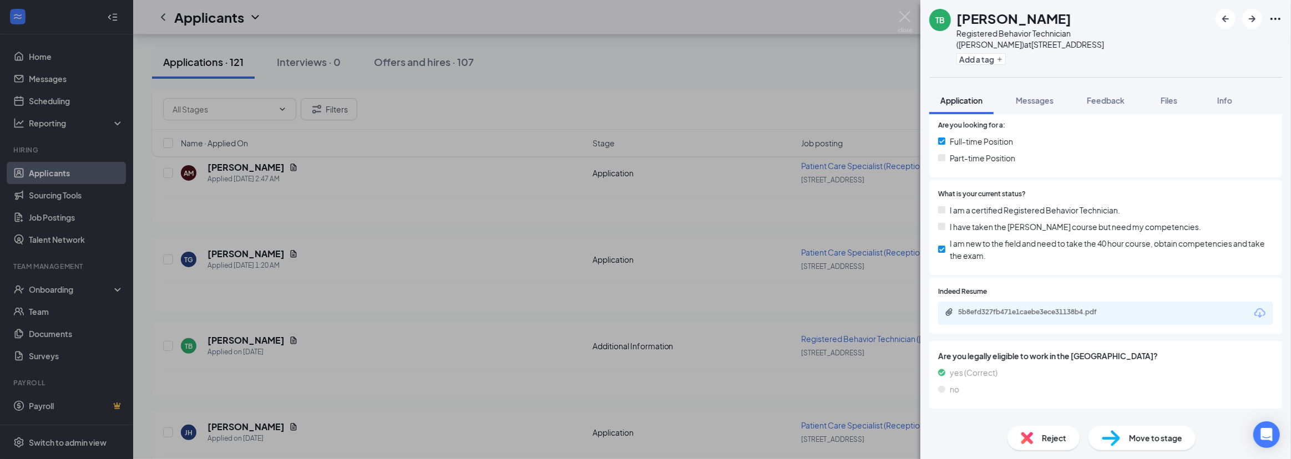
scroll to position [235, 0]
click at [1053, 307] on div "5b8efd327fb471e1caebe3ece31138b4.pdf" at bounding box center [1035, 311] width 155 height 9
click at [900, 11] on img at bounding box center [905, 22] width 14 height 22
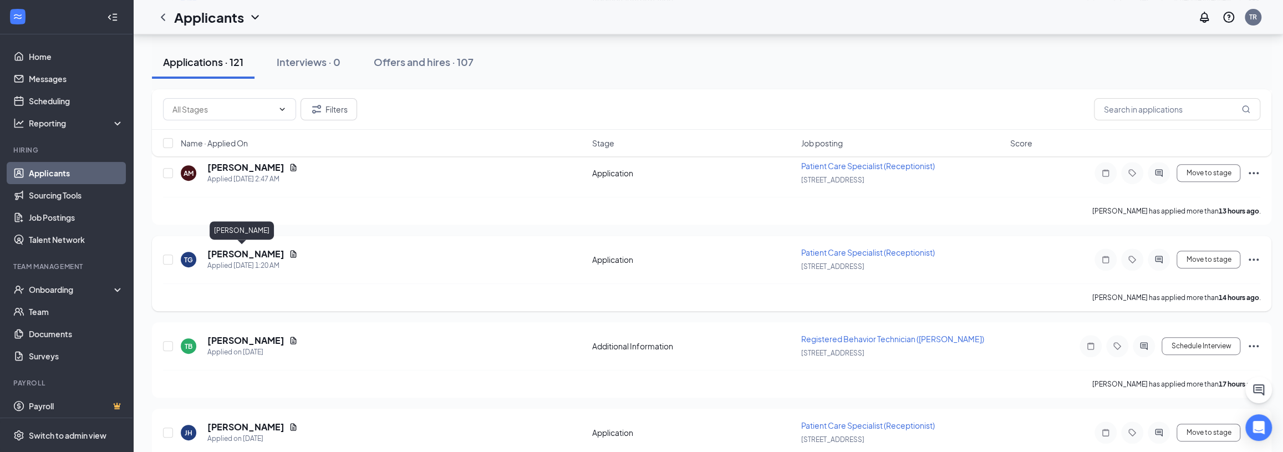
click at [219, 249] on h5 "[PERSON_NAME]" at bounding box center [245, 254] width 77 height 12
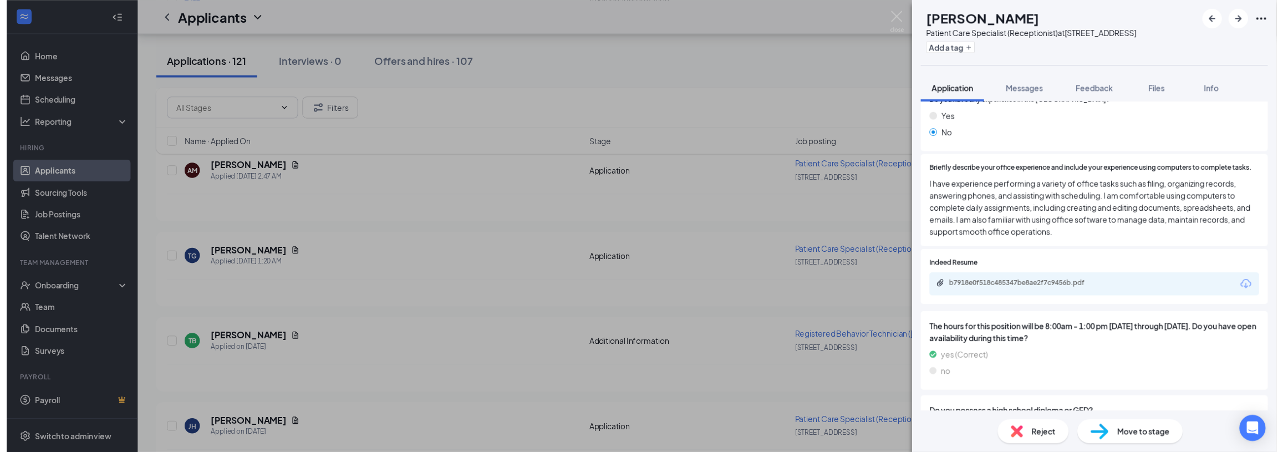
scroll to position [201, 0]
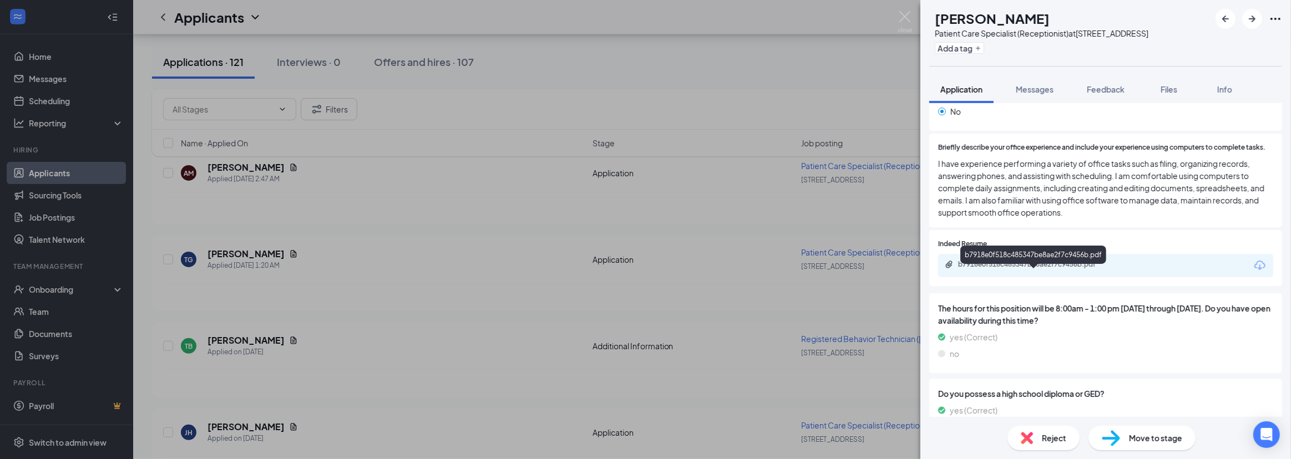
click at [1028, 269] on div "b7918e0f518c485347be8ae2f7c9456b.pdf" at bounding box center [1035, 264] width 155 height 9
click at [902, 16] on img at bounding box center [905, 22] width 14 height 22
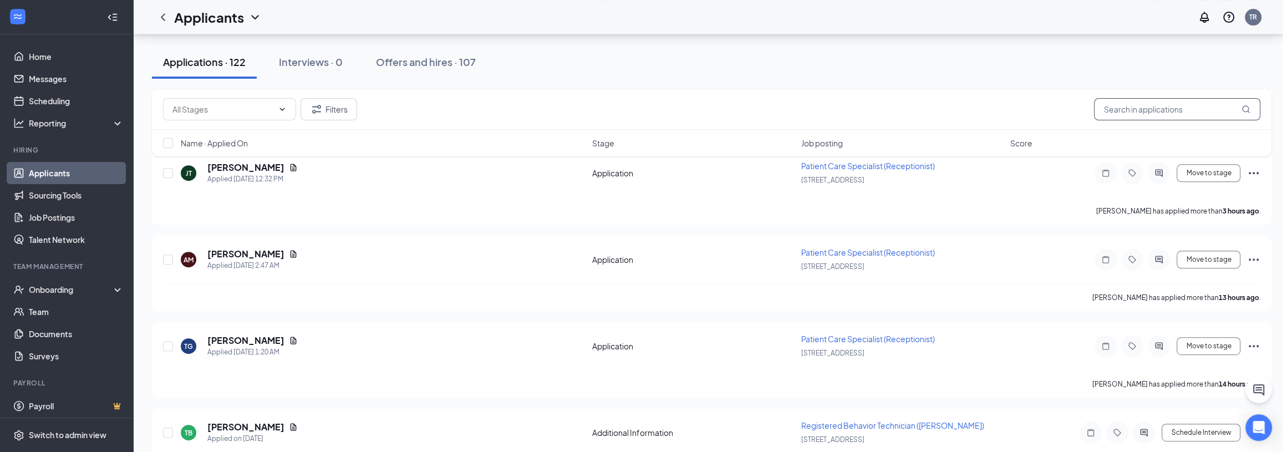
click at [1126, 112] on input "text" at bounding box center [1177, 109] width 166 height 22
type input "[PERSON_NAME]"
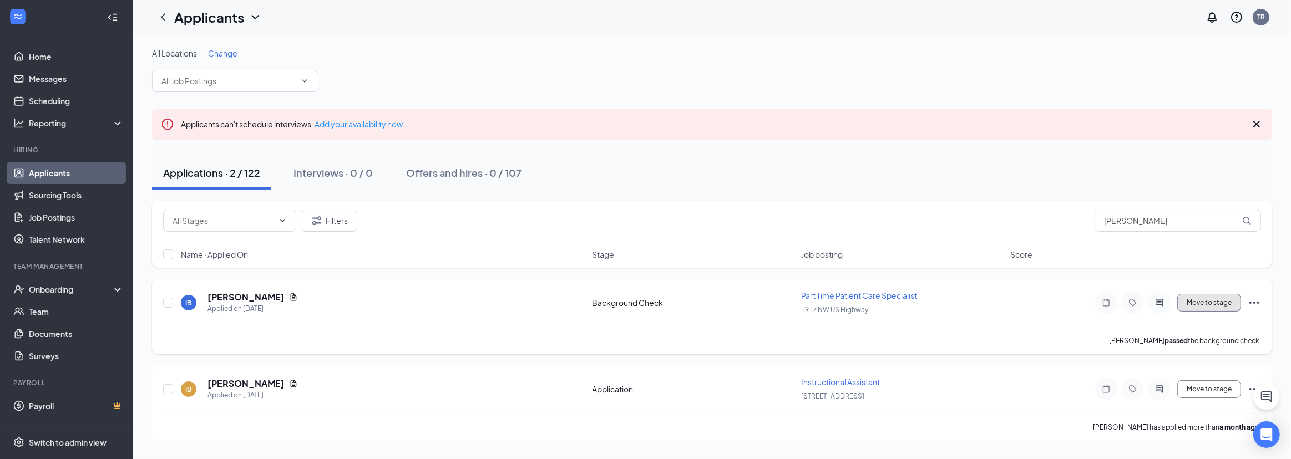
click at [1207, 304] on button "Move to stage" at bounding box center [1209, 303] width 64 height 18
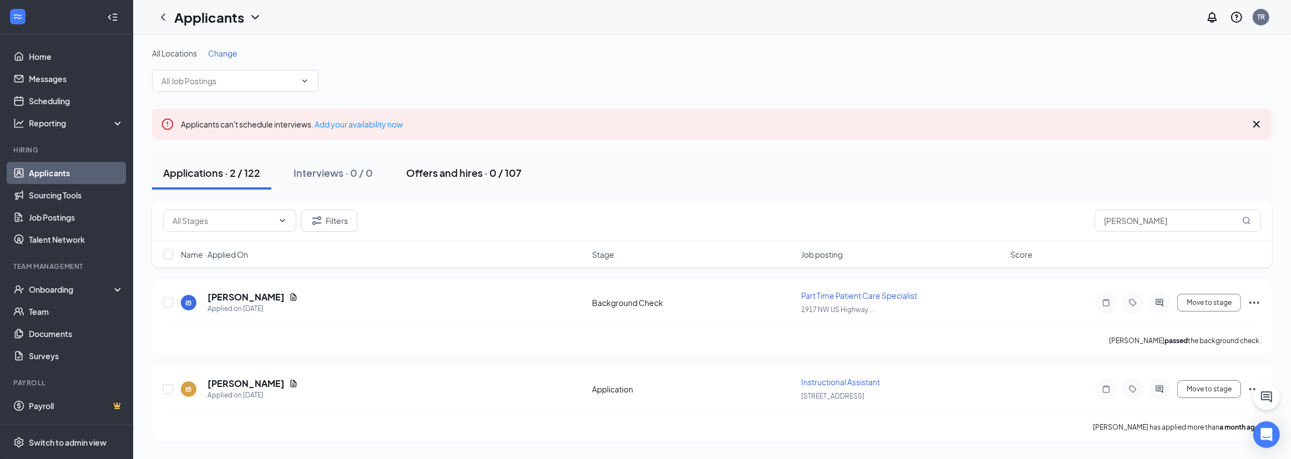
click at [438, 172] on div "Offers and hires · 0 / 107" at bounding box center [463, 173] width 115 height 14
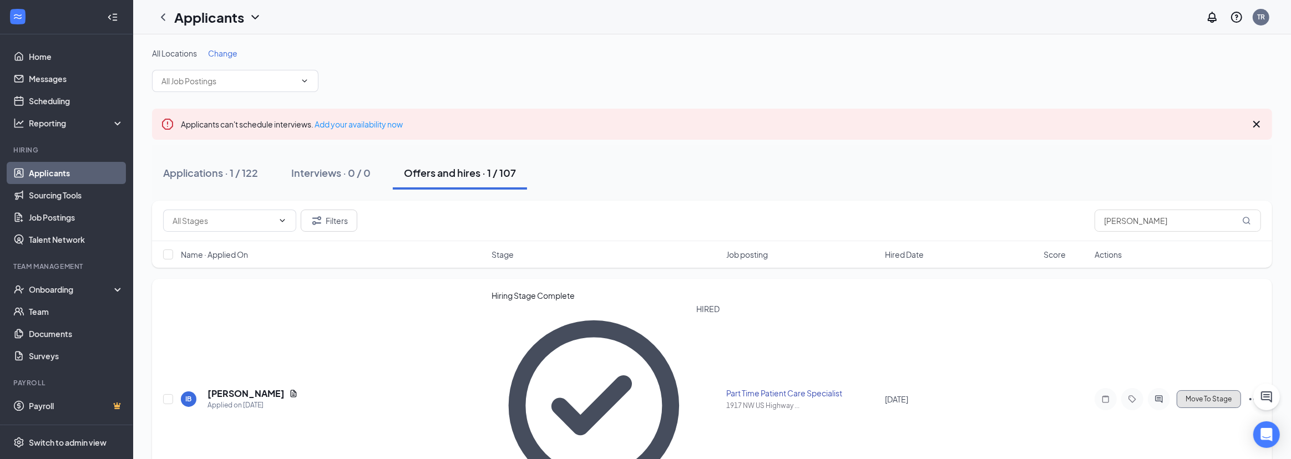
click at [1205, 390] on button "Move To Stage" at bounding box center [1208, 399] width 64 height 18
click at [50, 290] on div "Onboarding" at bounding box center [71, 289] width 85 height 11
click at [65, 378] on link "Activity log" at bounding box center [75, 380] width 97 height 22
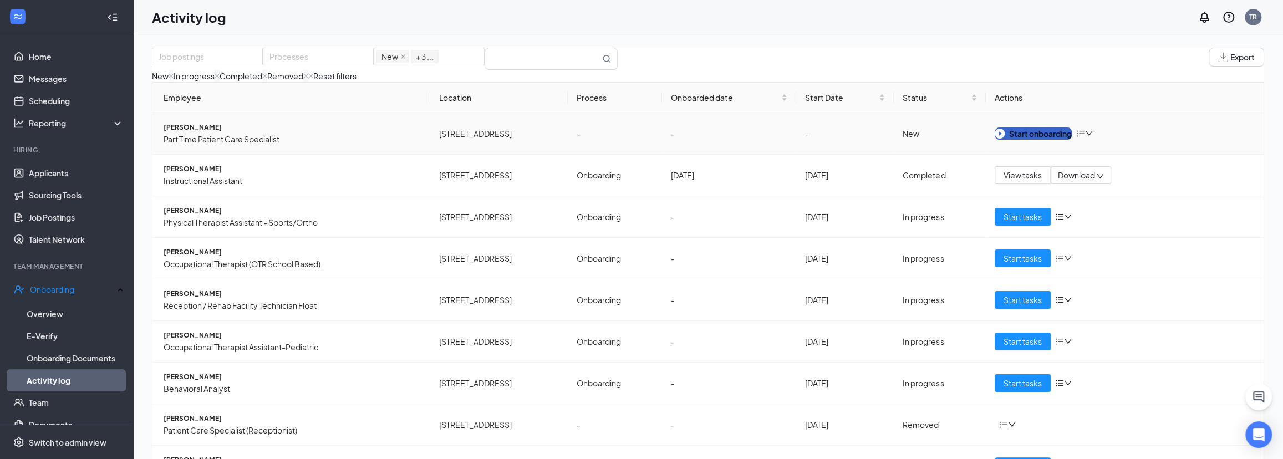
click at [1030, 140] on div "Start onboarding" at bounding box center [1033, 134] width 77 height 12
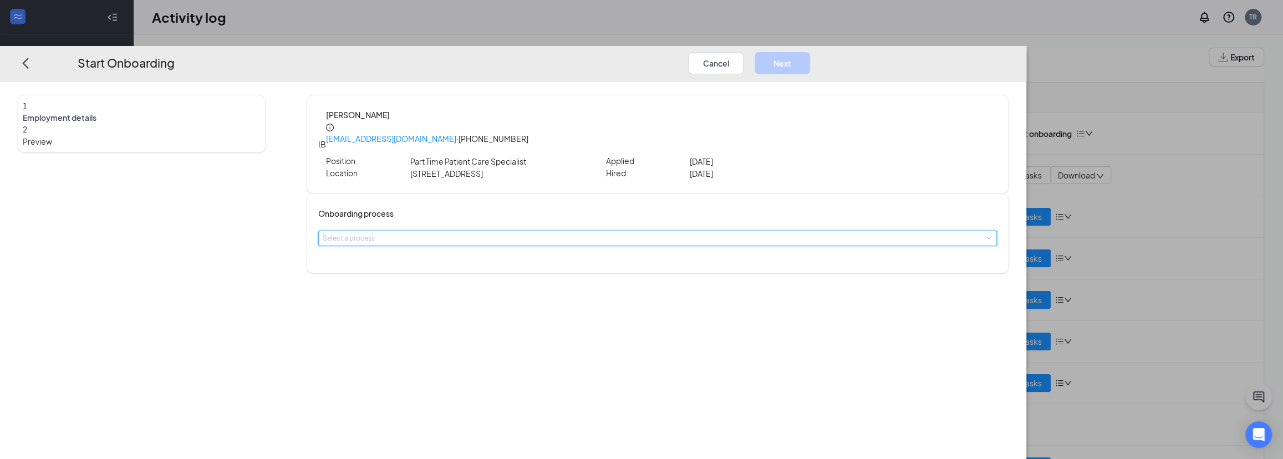
click at [621, 231] on div "Select a process" at bounding box center [658, 238] width 670 height 14
click at [601, 247] on li "Onboarding" at bounding box center [576, 247] width 182 height 20
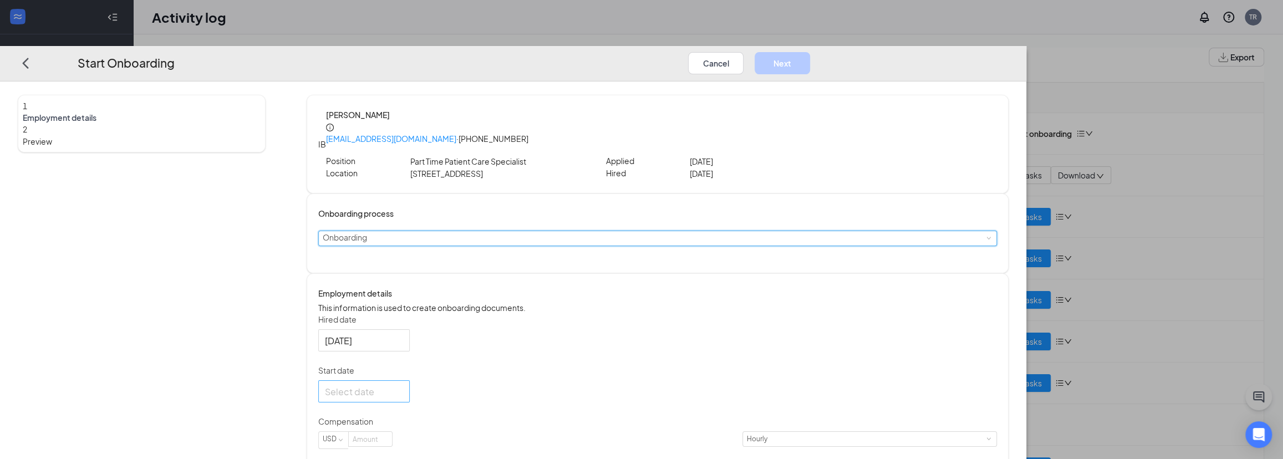
click at [403, 397] on div at bounding box center [364, 391] width 78 height 14
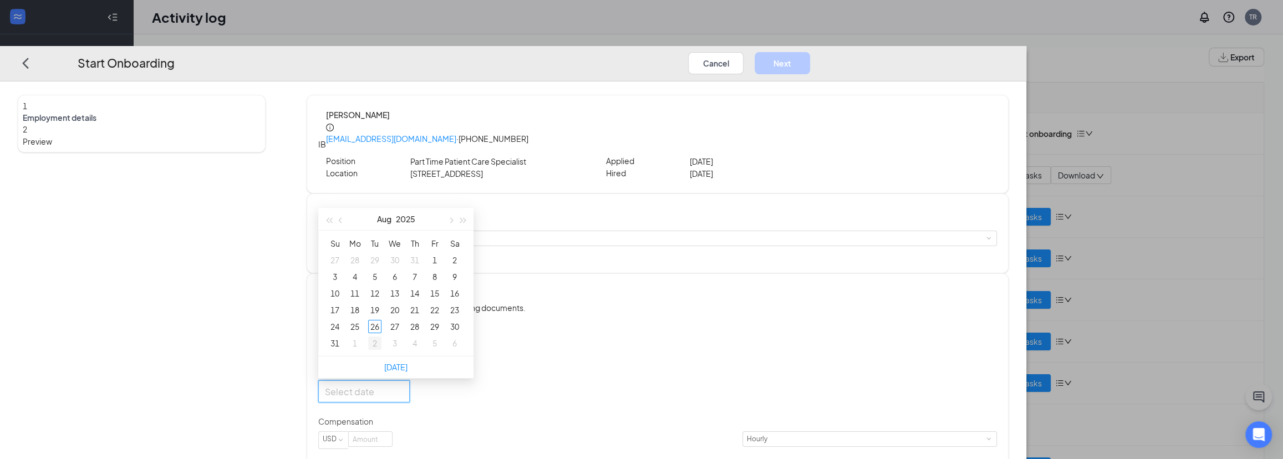
type input "[DATE]"
click at [382, 347] on div "2" at bounding box center [374, 343] width 13 height 13
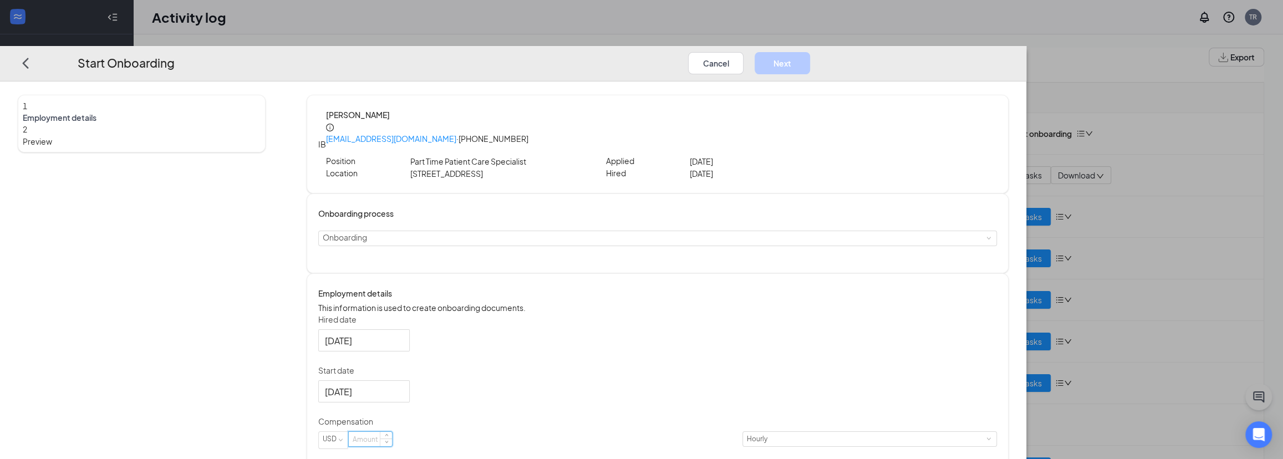
click at [392, 444] on input at bounding box center [370, 439] width 43 height 14
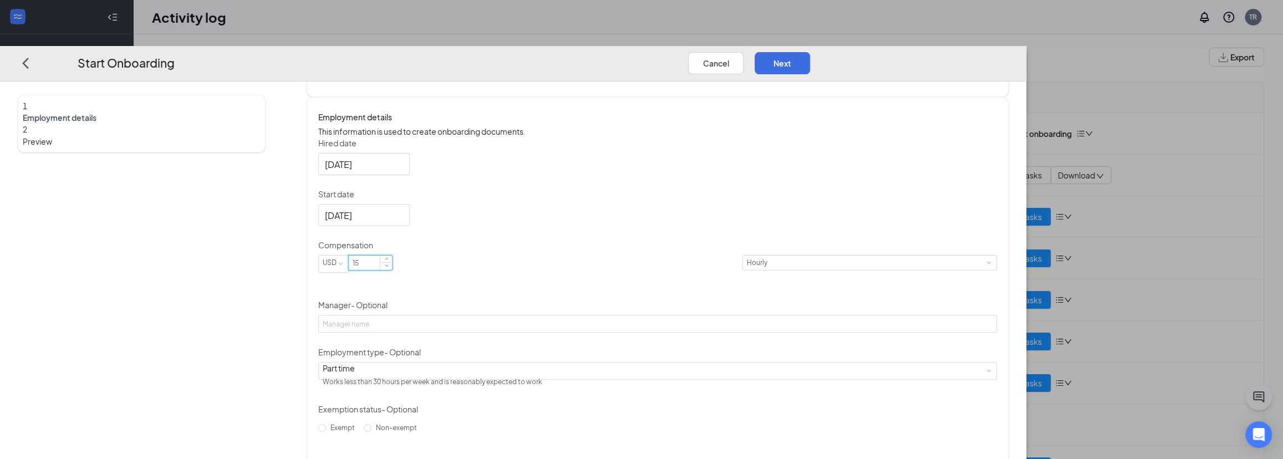
scroll to position [190, 0]
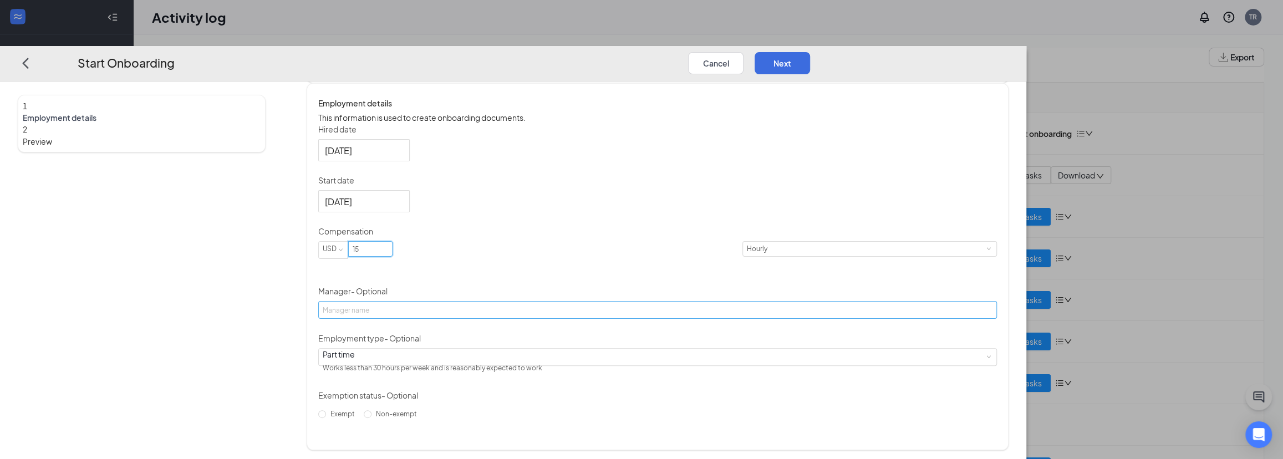
type input "15"
click at [536, 302] on input "Manager - Optional" at bounding box center [657, 310] width 679 height 18
type input "[PERSON_NAME]"
click at [422, 418] on span "Non-exempt" at bounding box center [397, 414] width 50 height 8
click at [372, 418] on input "Non-exempt" at bounding box center [368, 414] width 8 height 8
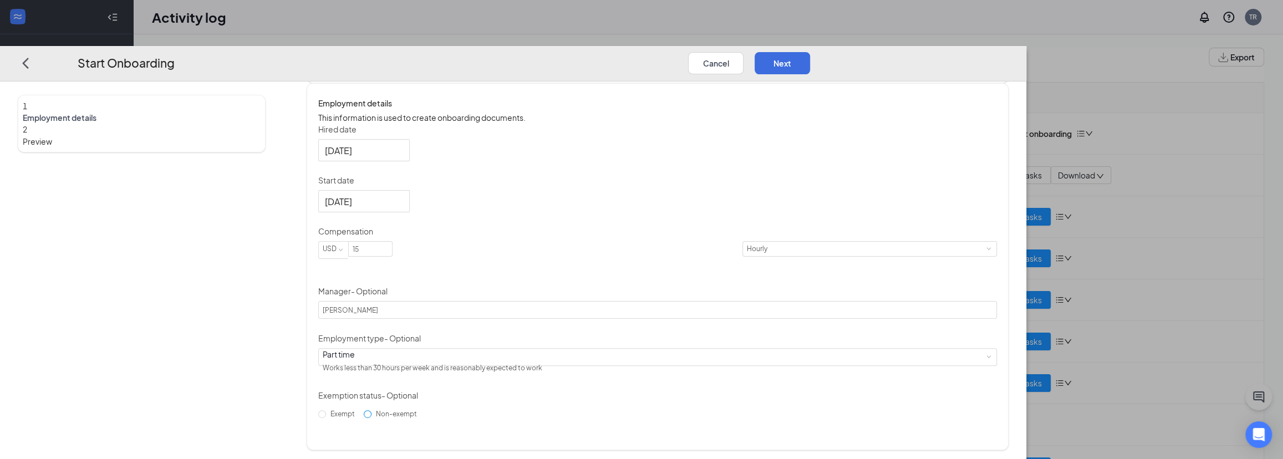
radio input "true"
click at [810, 52] on button "Next" at bounding box center [782, 63] width 55 height 22
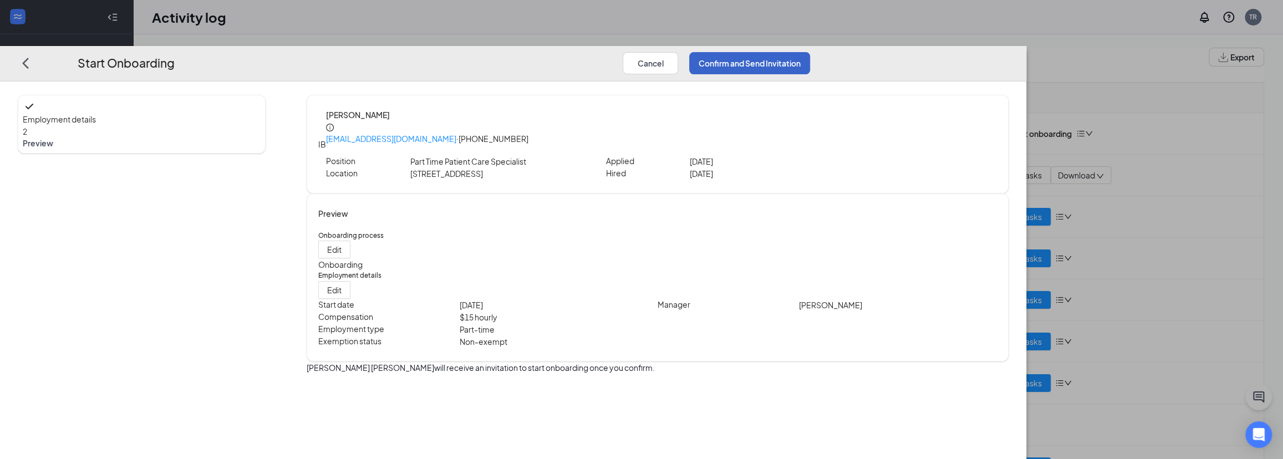
click at [810, 52] on button "Confirm and Send Invitation" at bounding box center [749, 63] width 121 height 22
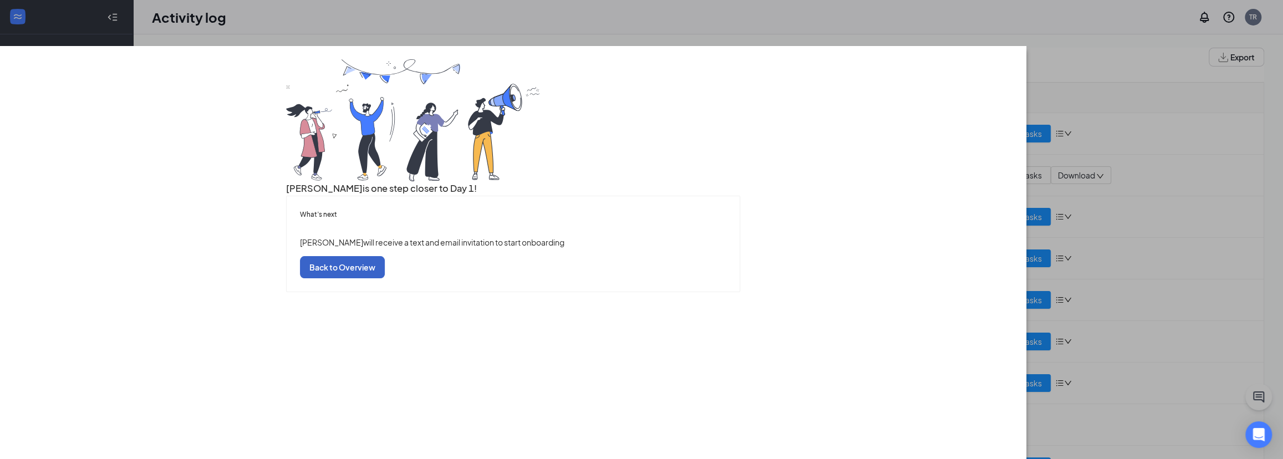
drag, startPoint x: 638, startPoint y: 383, endPoint x: 625, endPoint y: 368, distance: 19.3
click at [385, 278] on button "Back to Overview" at bounding box center [342, 267] width 85 height 22
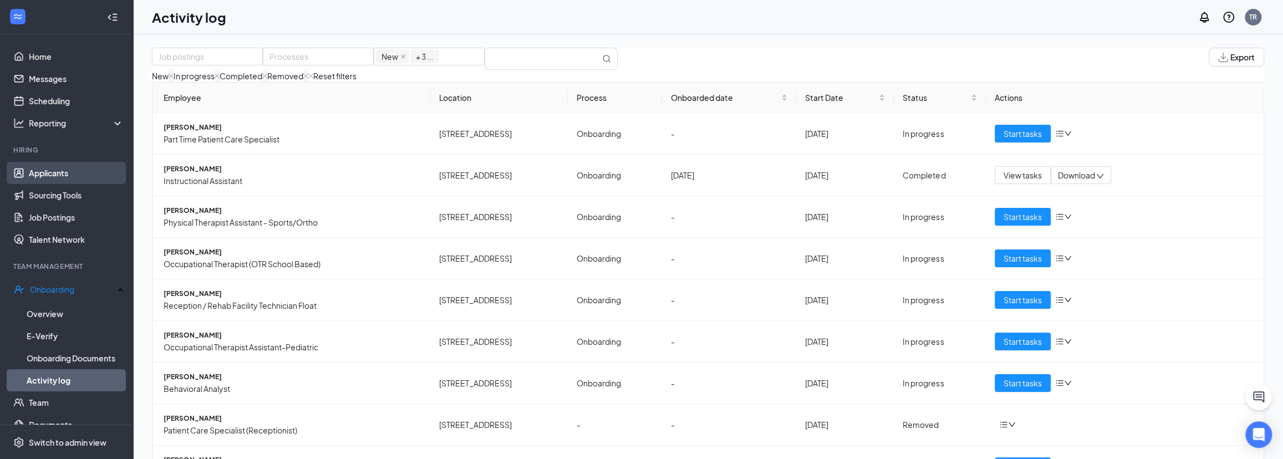
click at [30, 169] on link "Applicants" at bounding box center [76, 173] width 95 height 22
